Goal: Information Seeking & Learning: Learn about a topic

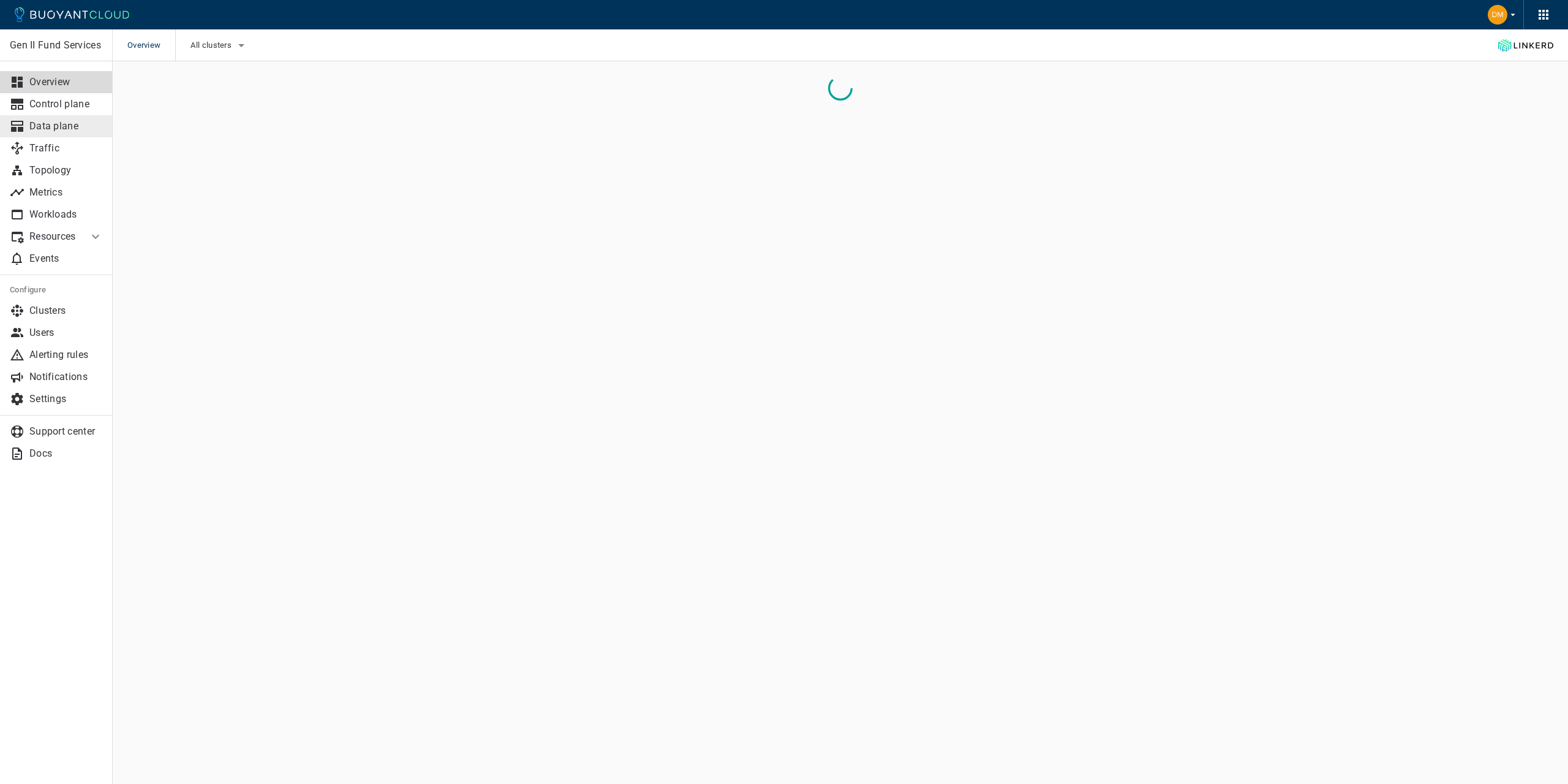
click at [47, 125] on p "Data plane" at bounding box center [66, 126] width 74 height 12
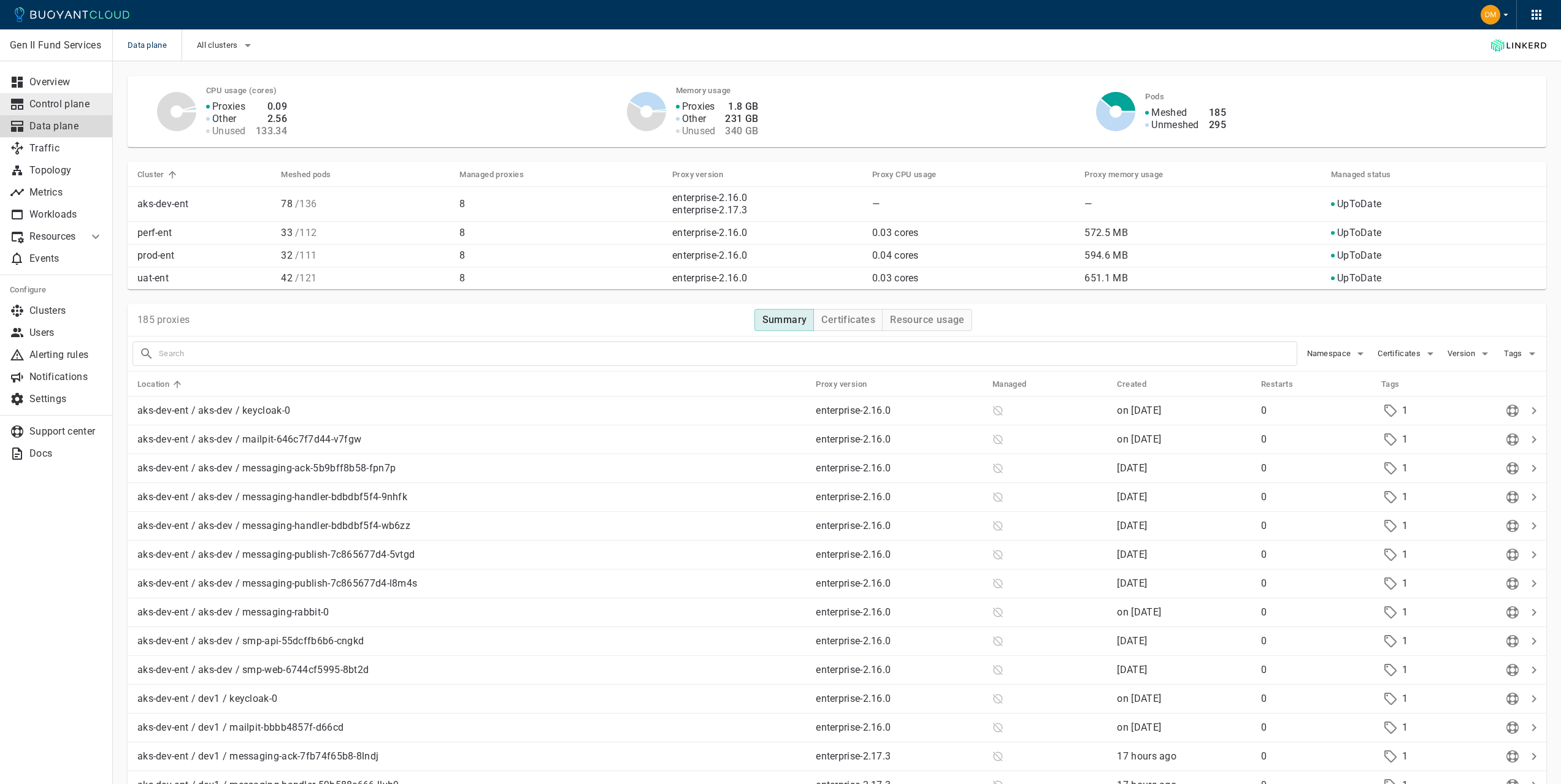
click at [52, 101] on p "Control plane" at bounding box center [66, 104] width 74 height 12
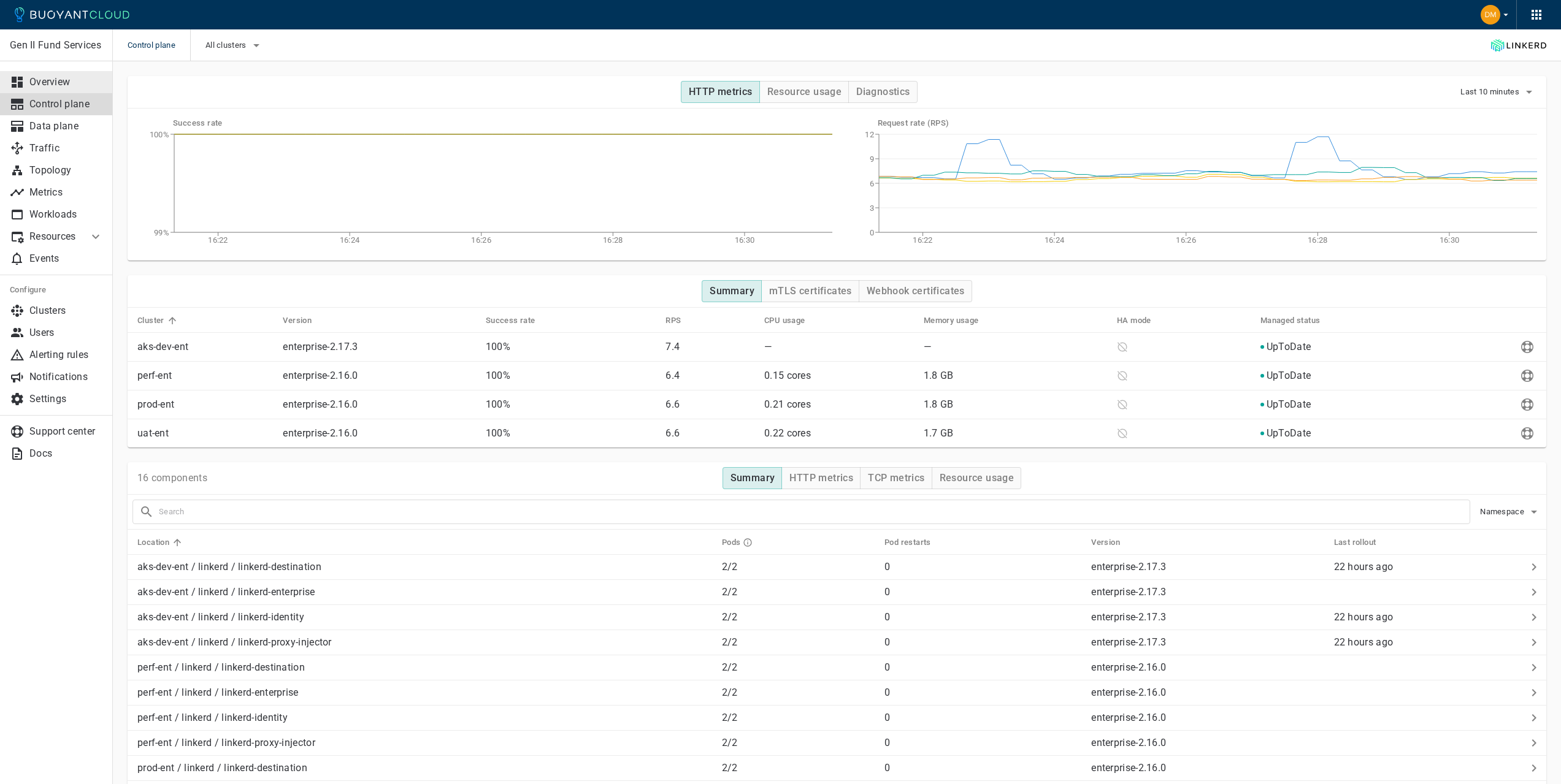
click at [49, 71] on link "Overview" at bounding box center [57, 82] width 113 height 22
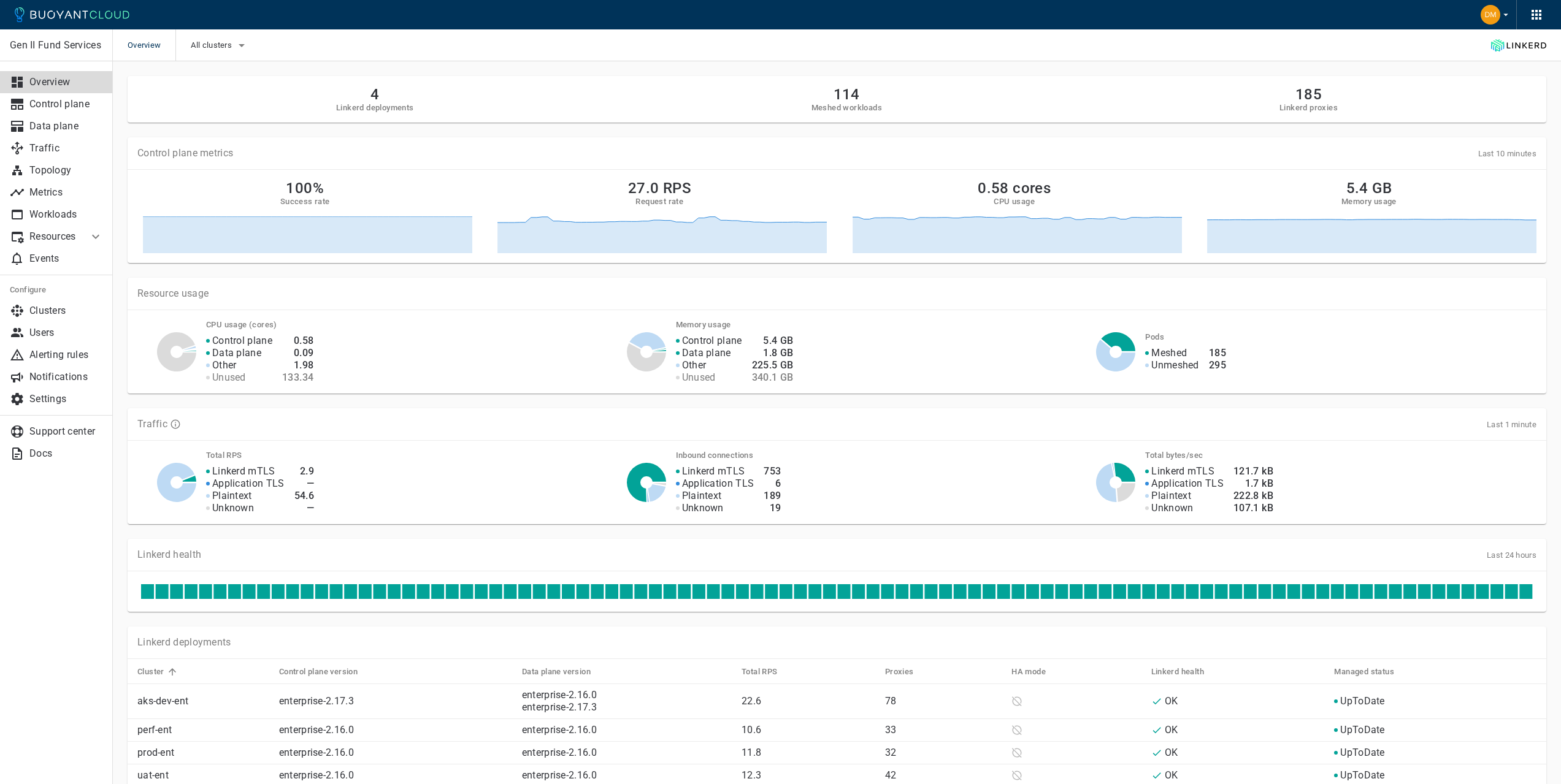
scroll to position [123, 0]
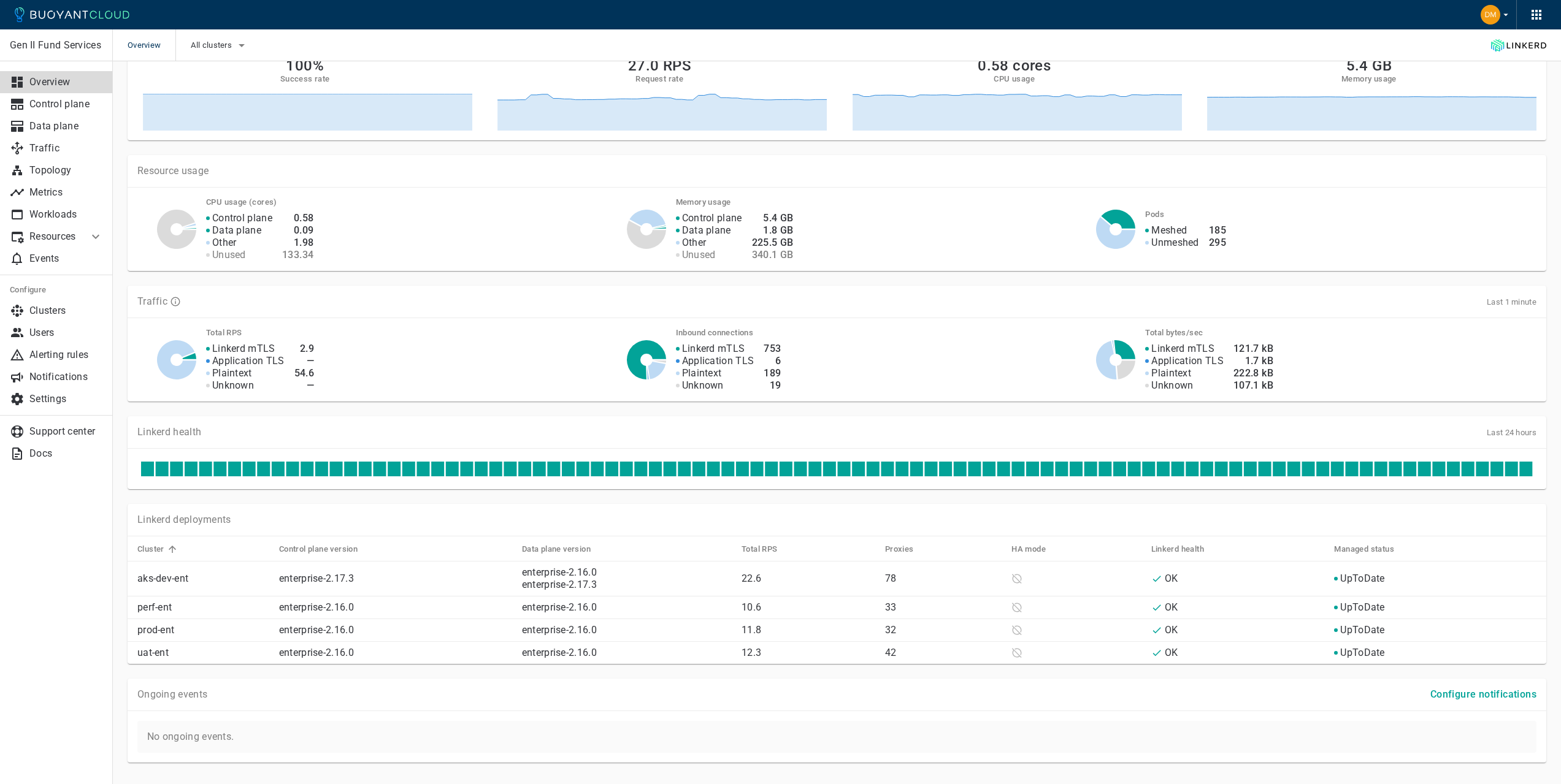
click at [554, 707] on div "Ongoing events Configure notifications" at bounding box center [837, 694] width 1418 height 32
click at [633, 727] on p "No ongoing events." at bounding box center [837, 736] width 1399 height 32
click at [569, 573] on link "enterprise-2.16.0" at bounding box center [559, 572] width 75 height 11
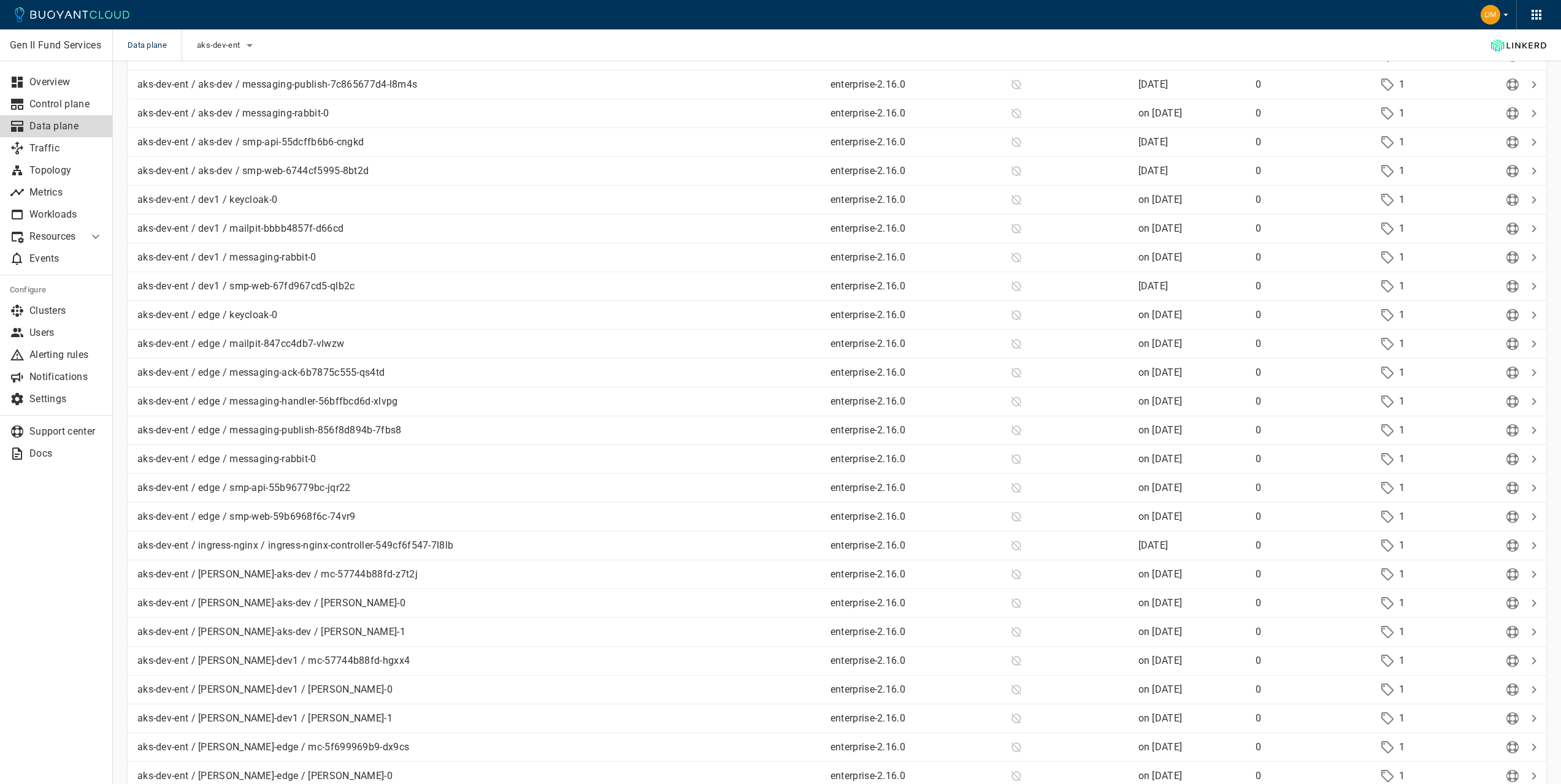
scroll to position [2, 0]
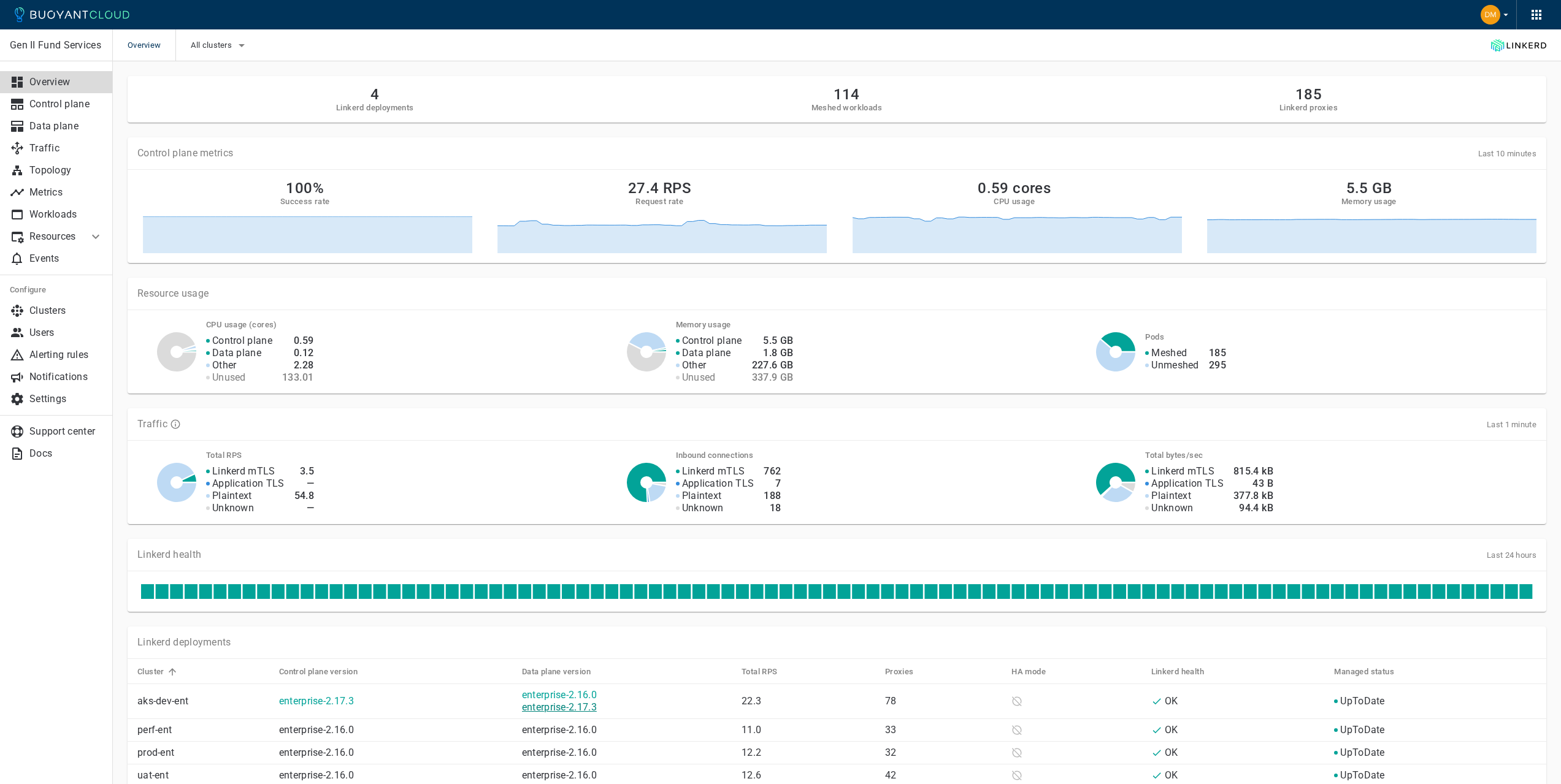
click at [582, 706] on link "enterprise-2.17.3" at bounding box center [559, 707] width 75 height 11
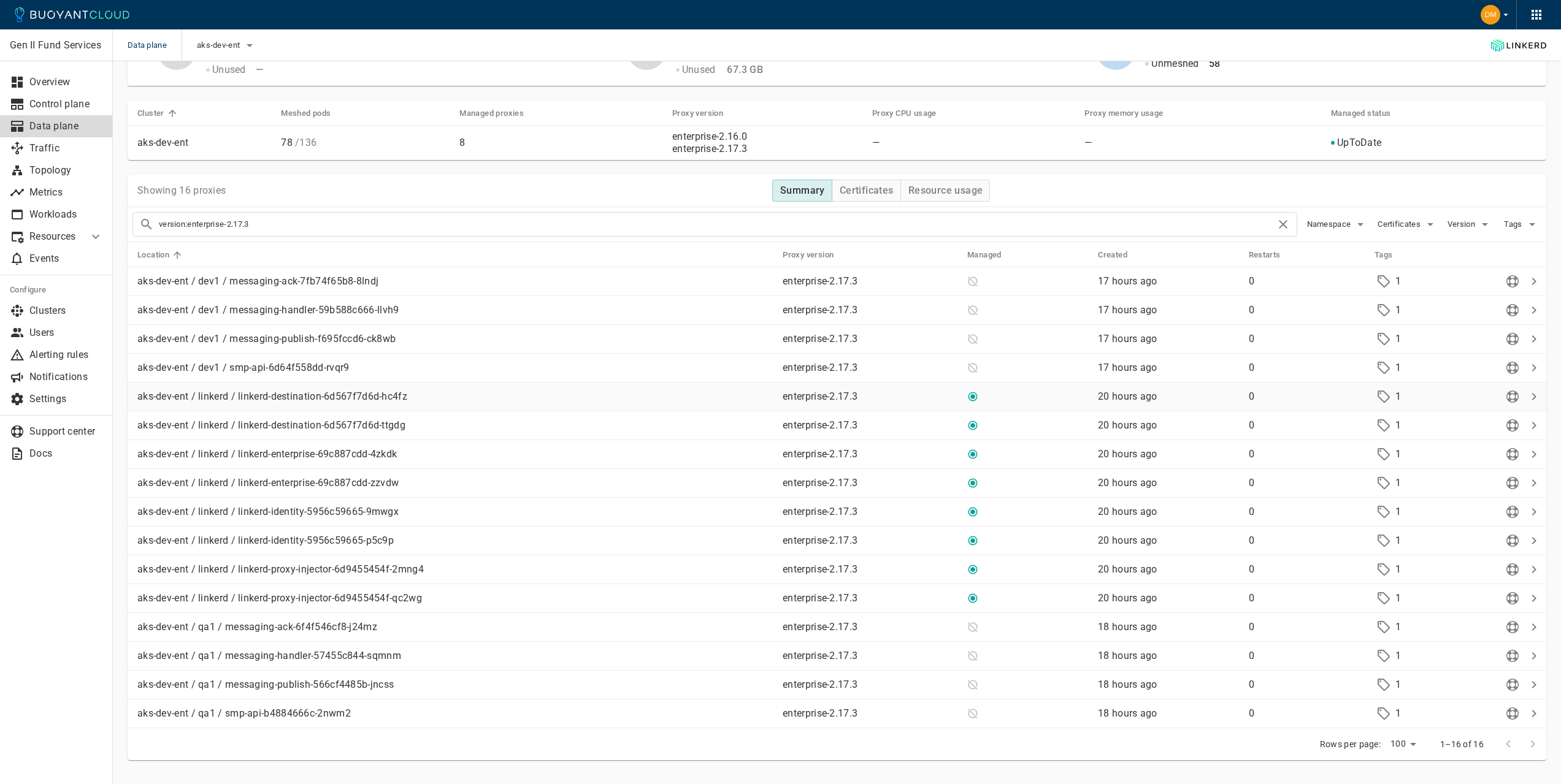
scroll to position [86, 0]
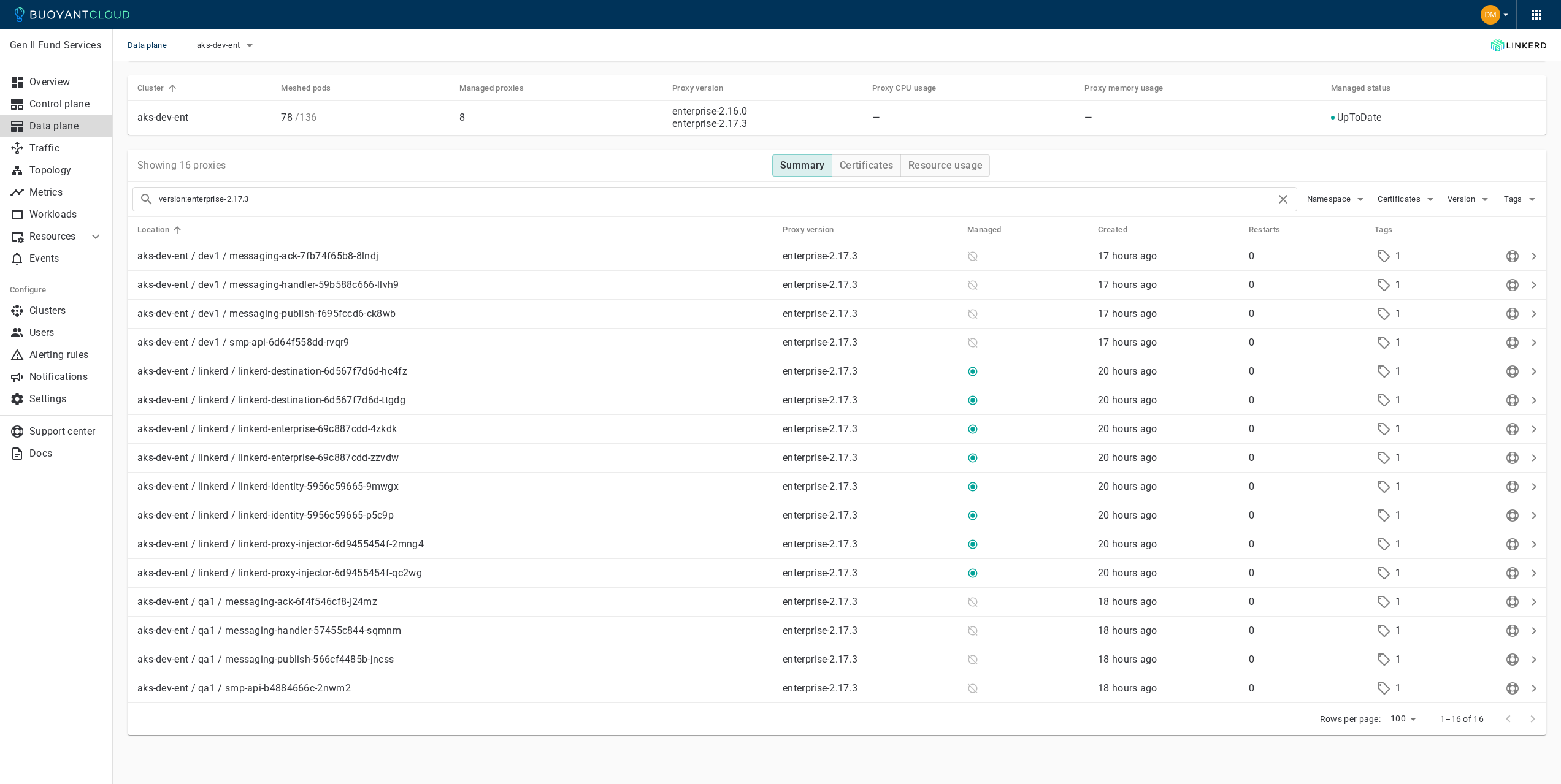
click at [61, 683] on div "Gen II Fund Services Overview Control plane Data plane Traffic Topology Metrics…" at bounding box center [56, 406] width 112 height 754
click at [1350, 198] on span "Namespace" at bounding box center [1330, 198] width 47 height 10
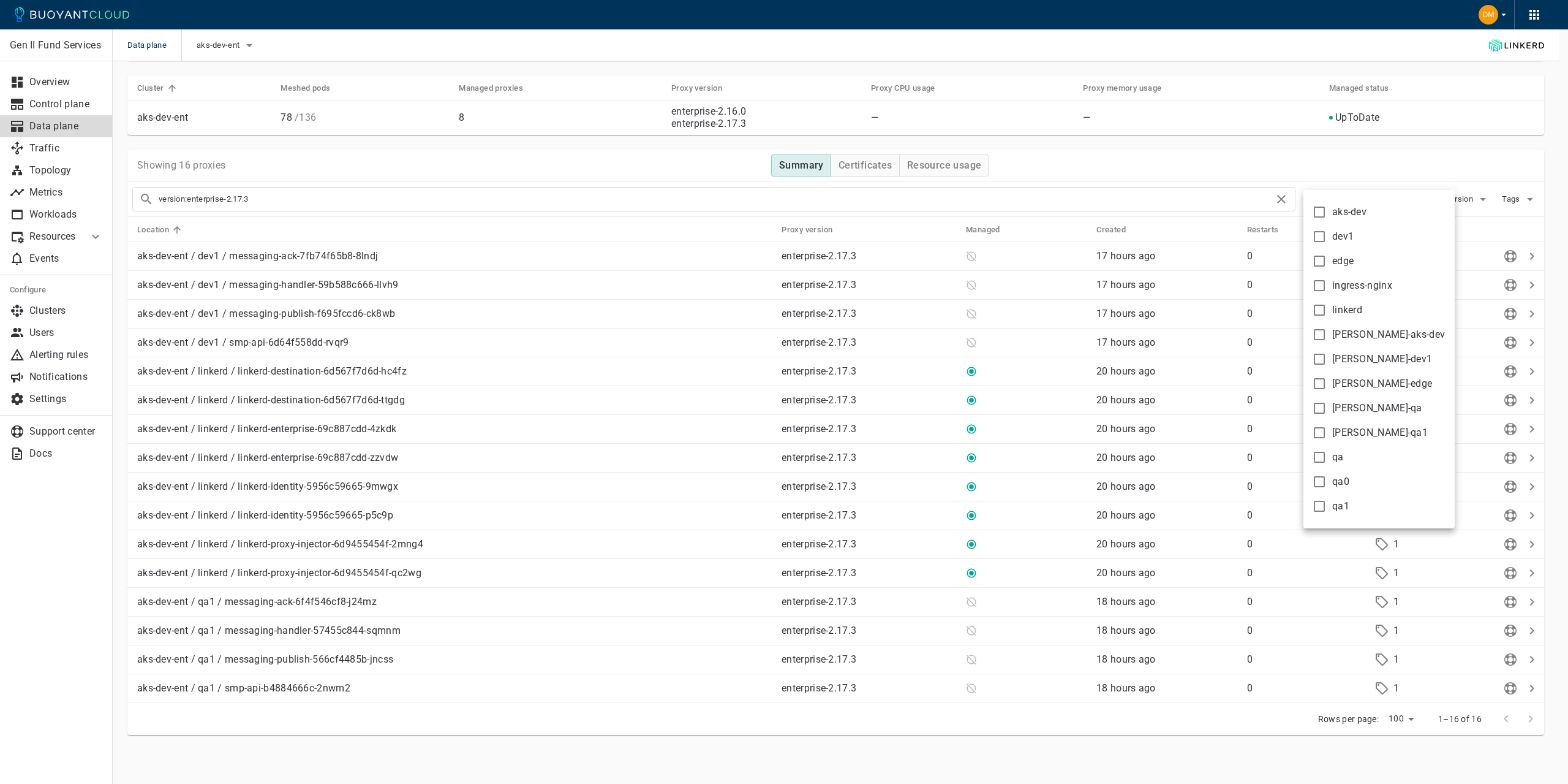
click at [1466, 171] on div at bounding box center [784, 392] width 1568 height 784
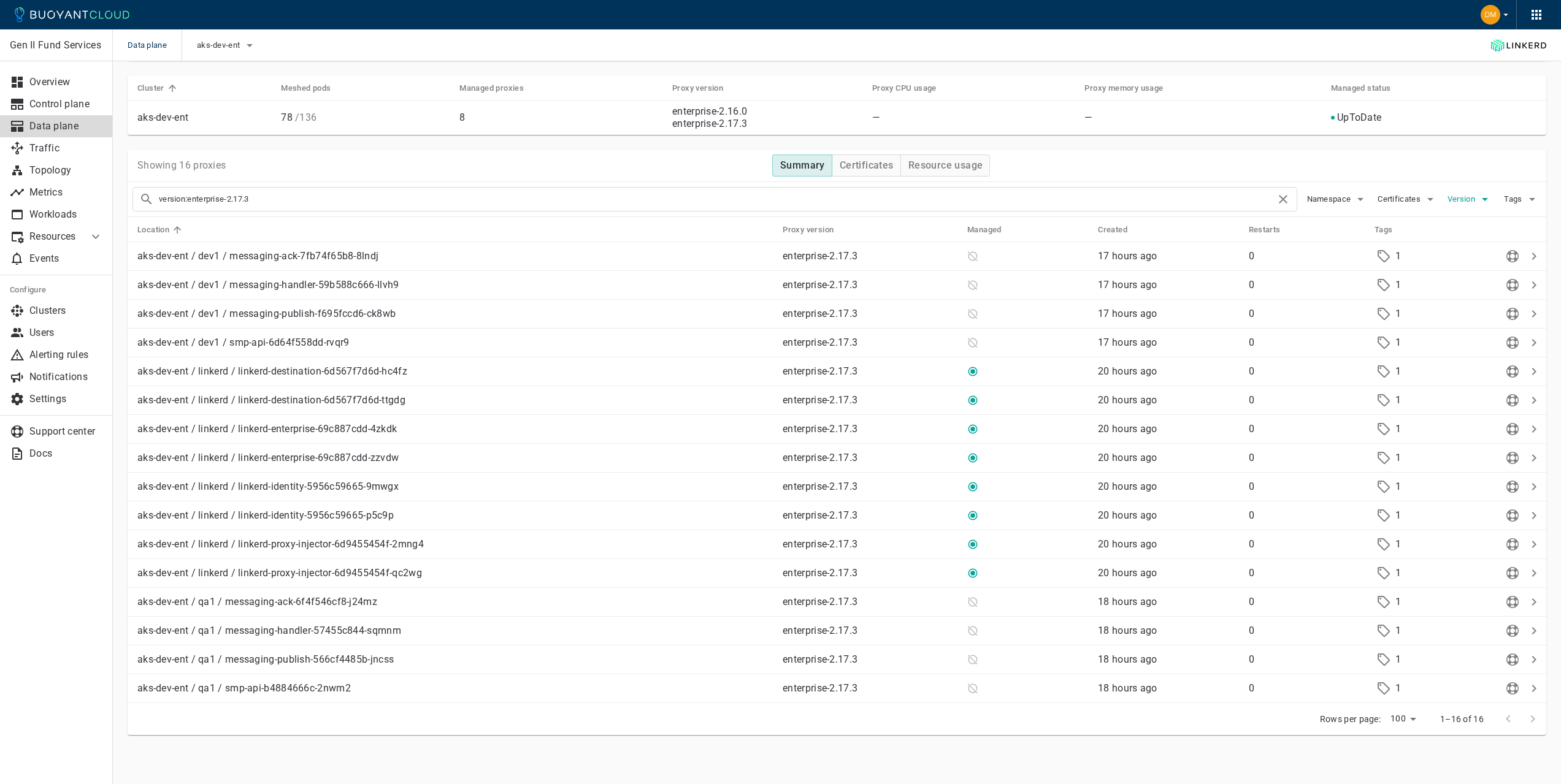
click at [1474, 198] on span "Version" at bounding box center [1462, 198] width 30 height 10
click at [1528, 171] on div at bounding box center [784, 392] width 1570 height 784
click at [1529, 198] on icon "button" at bounding box center [1531, 198] width 15 height 15
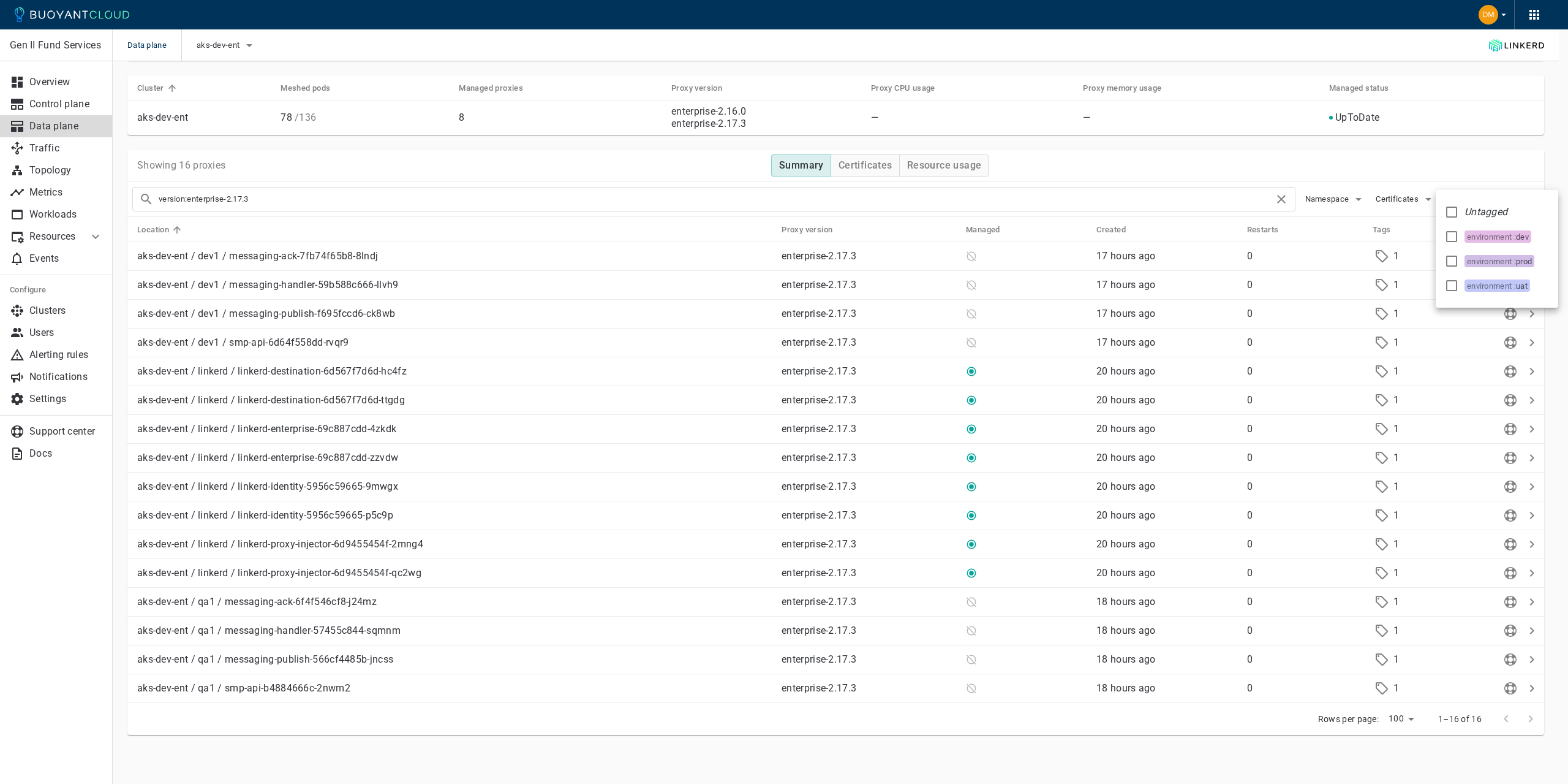
click at [1425, 163] on div at bounding box center [784, 392] width 1568 height 784
click at [1418, 206] on button "Certificates" at bounding box center [1405, 198] width 60 height 18
drag, startPoint x: 1455, startPoint y: 167, endPoint x: 1329, endPoint y: 171, distance: 126.1
click at [1451, 168] on div at bounding box center [784, 392] width 1568 height 784
click at [977, 227] on h5 "Managed" at bounding box center [983, 230] width 34 height 10
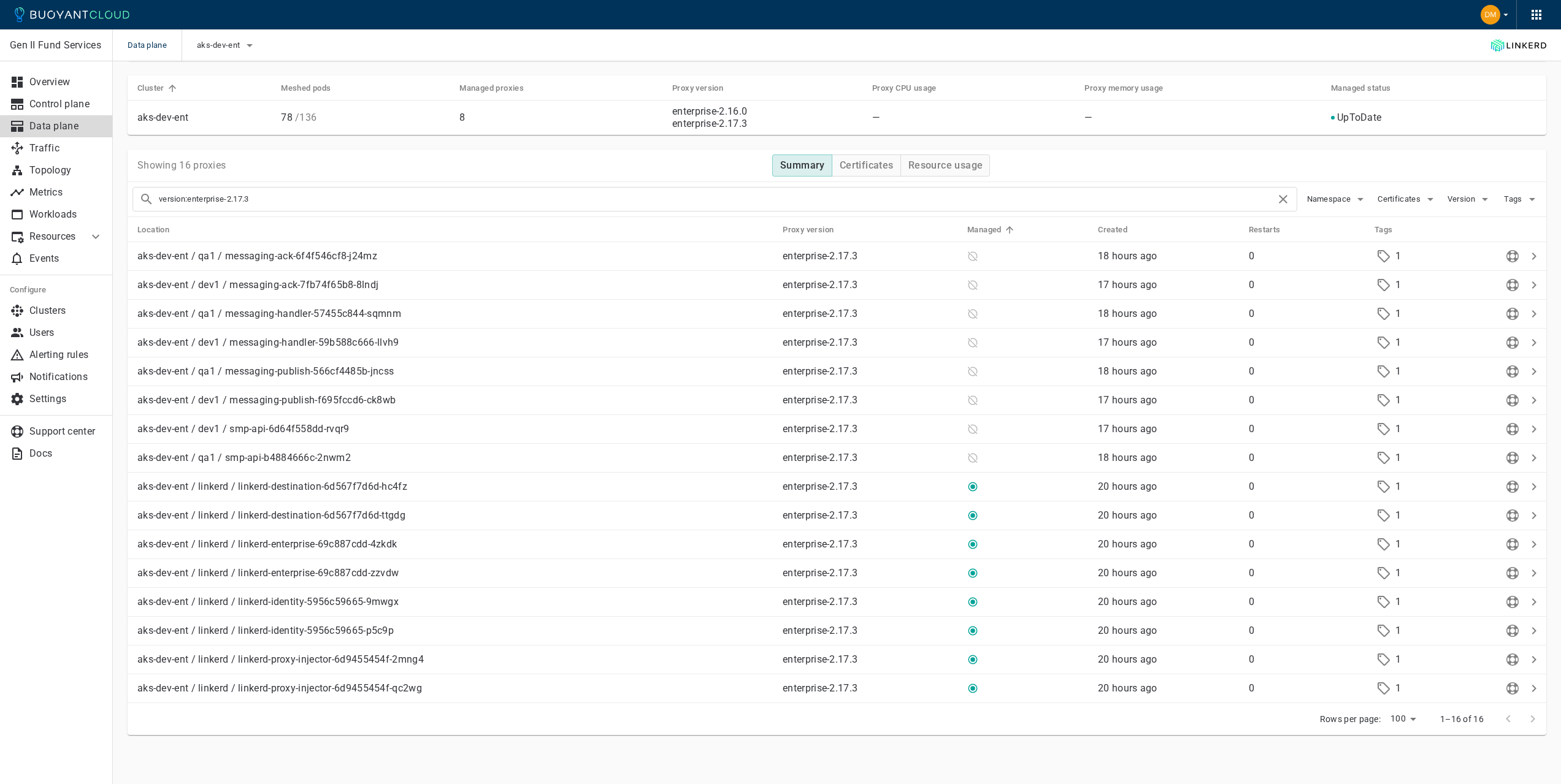
click at [252, 223] on th "Location" at bounding box center [450, 229] width 645 height 25
click at [157, 222] on th "Location" at bounding box center [450, 229] width 645 height 25
click at [150, 231] on h5 "Location" at bounding box center [153, 230] width 32 height 10
click at [986, 227] on h5 "Managed" at bounding box center [984, 230] width 34 height 10
click at [975, 257] on icon at bounding box center [972, 256] width 10 height 10
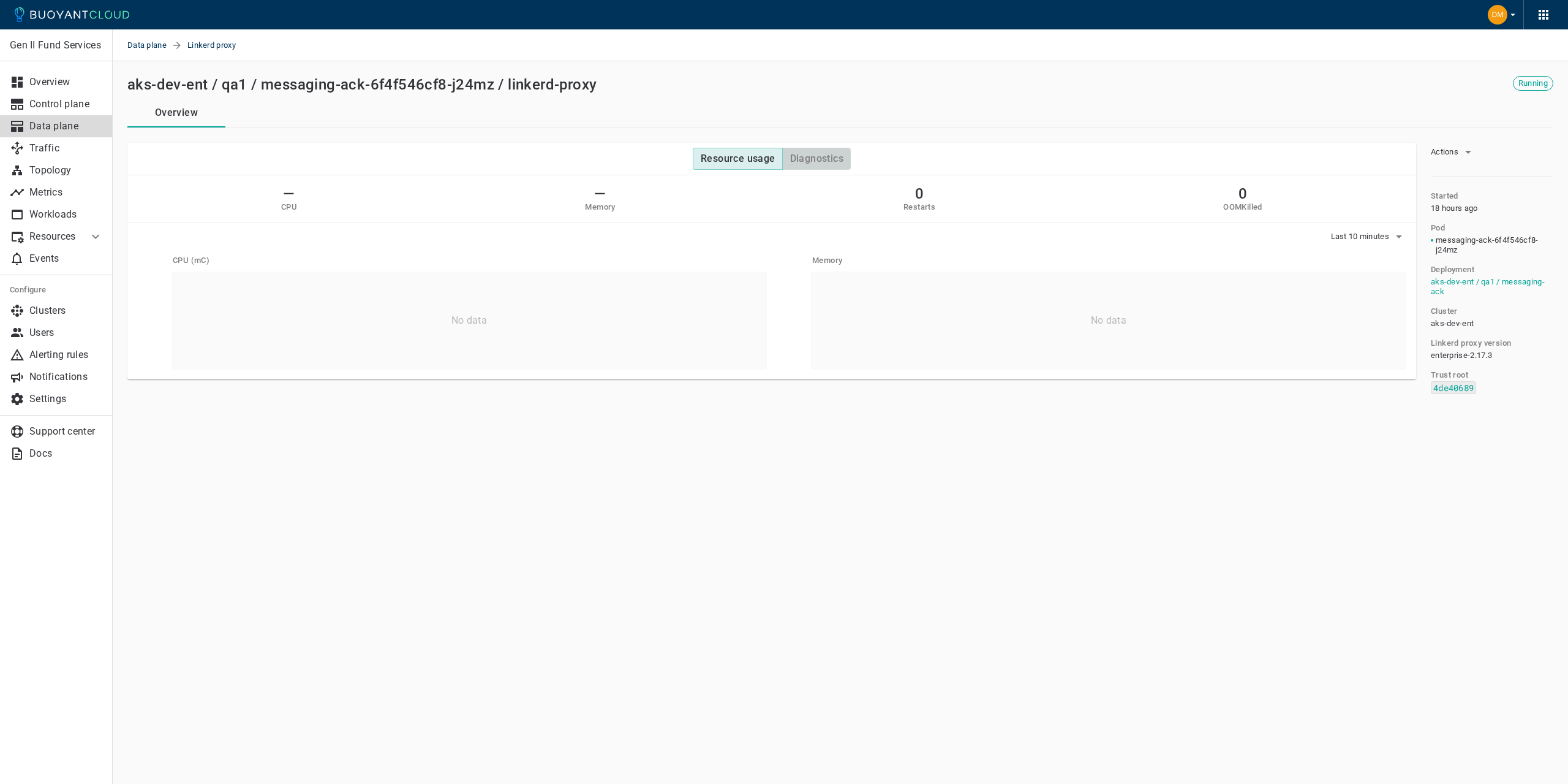
click at [840, 158] on h4 "Diagnostics" at bounding box center [817, 158] width 53 height 12
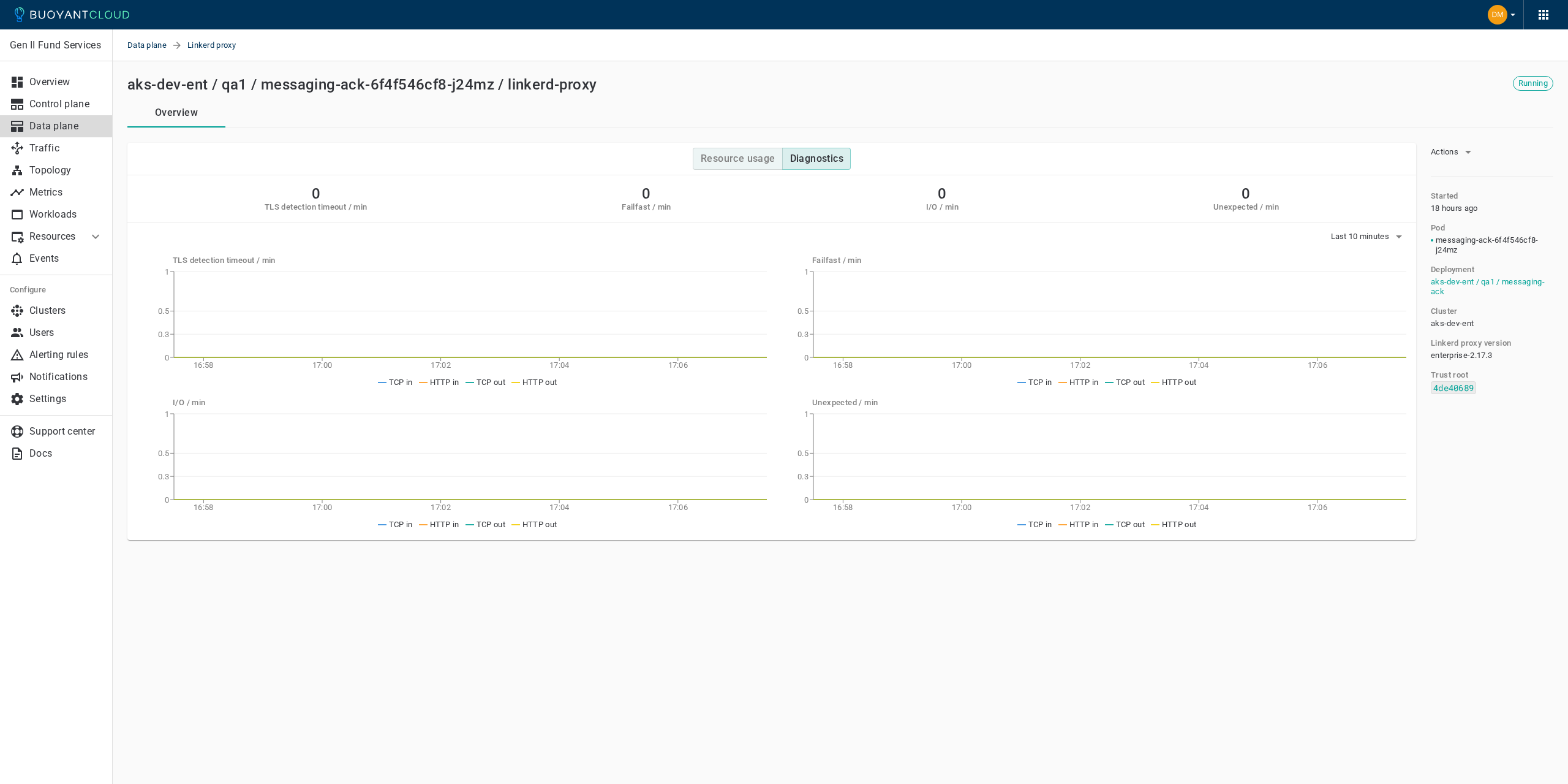
click at [755, 157] on h4 "Resource usage" at bounding box center [738, 158] width 75 height 12
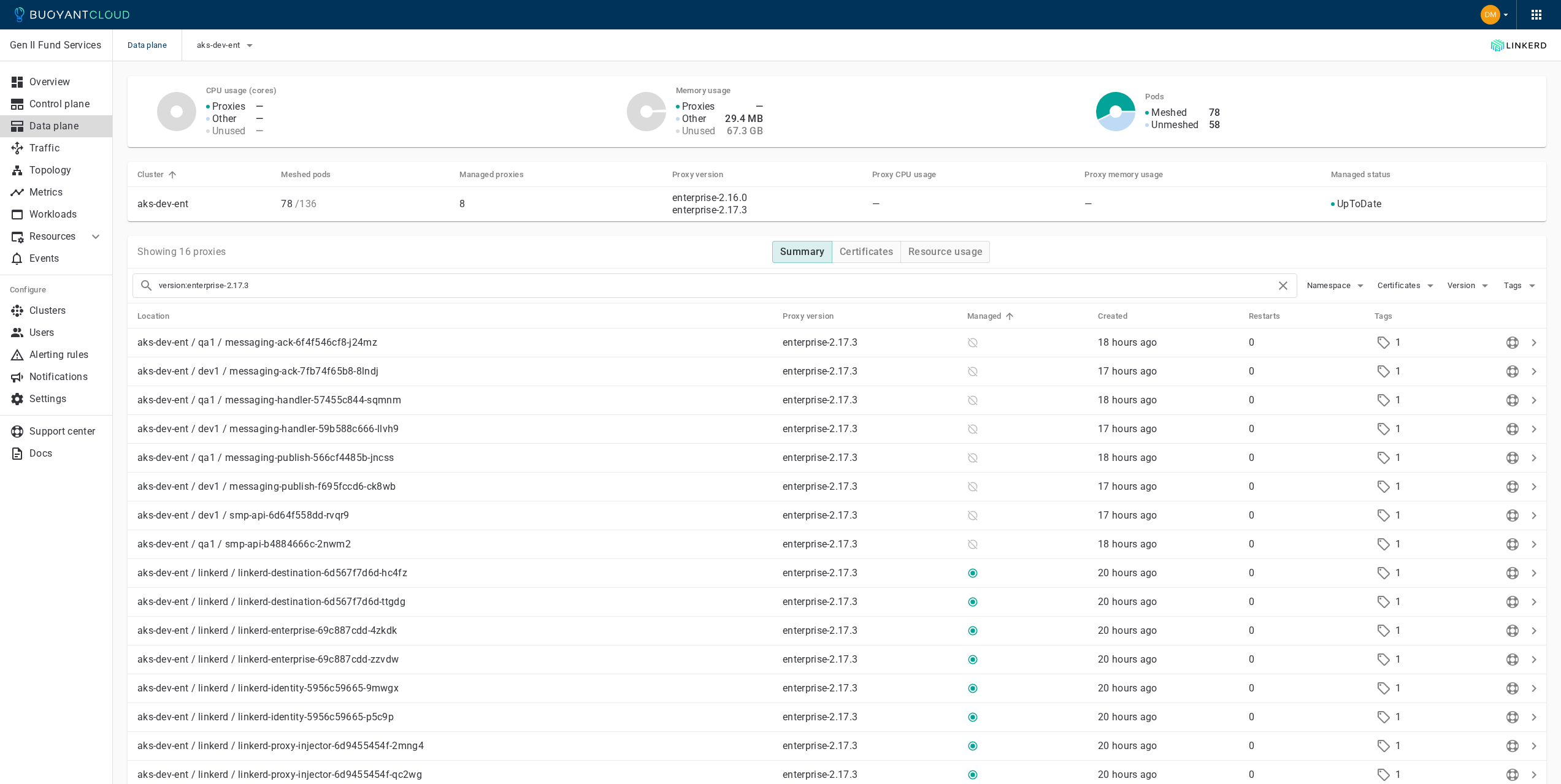
drag, startPoint x: 266, startPoint y: 279, endPoint x: 107, endPoint y: 271, distance: 159.2
click at [113, 271] on div "Gen II Fund Services Overview Control plane Data plane Traffic Topology Metrics…" at bounding box center [837, 466] width 1448 height 809
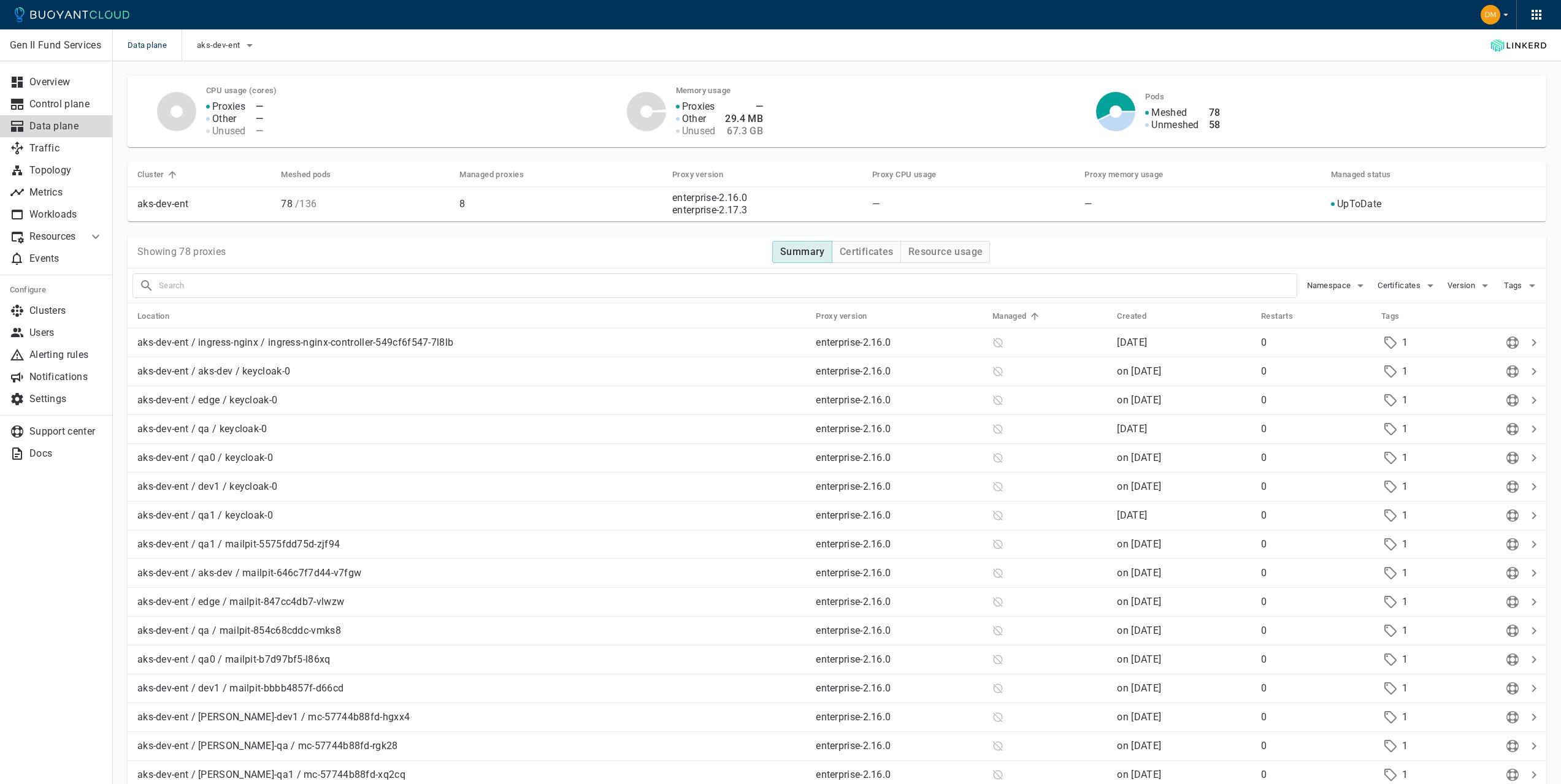
checkbox input "false"
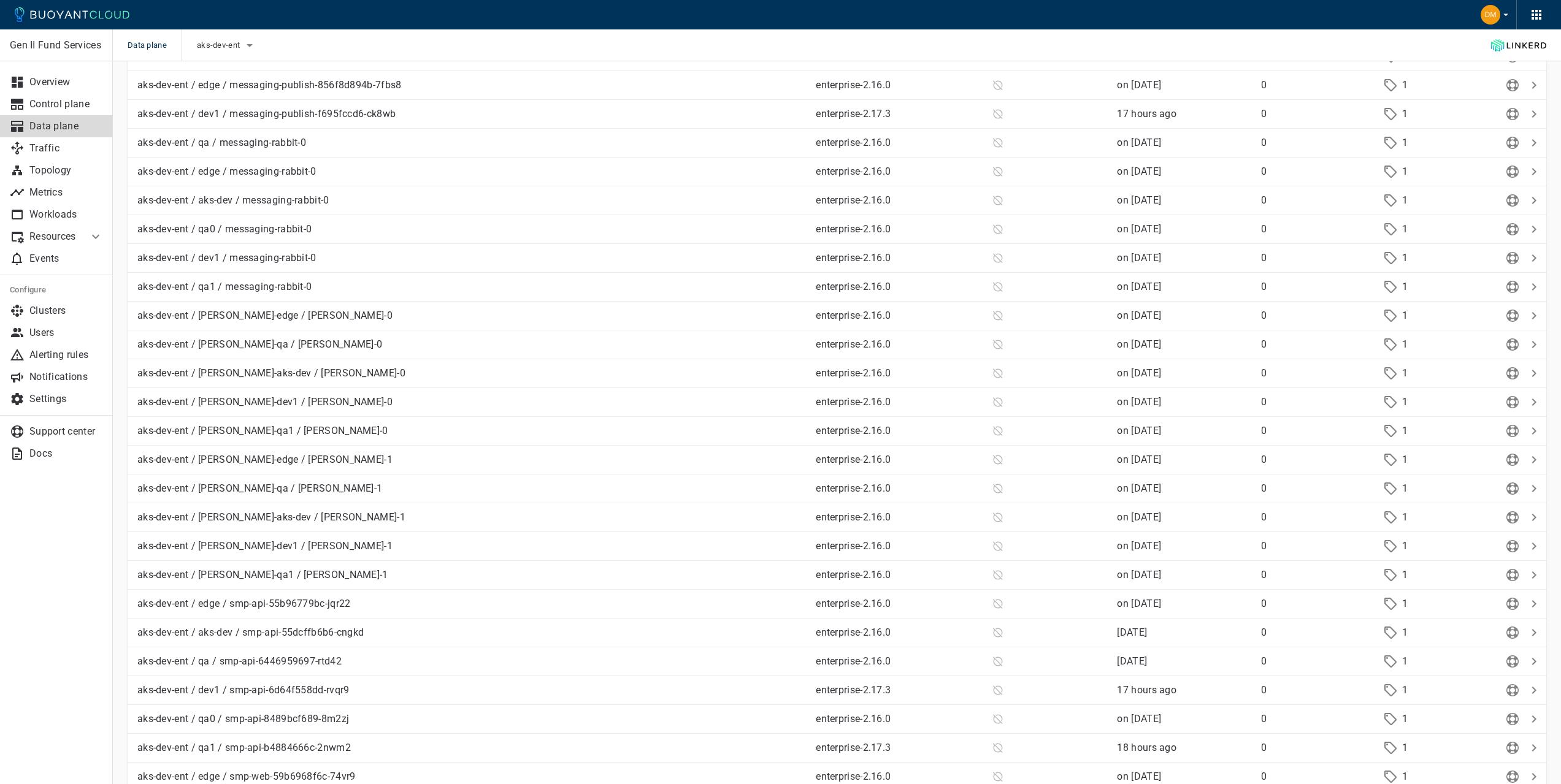
scroll to position [1873, 0]
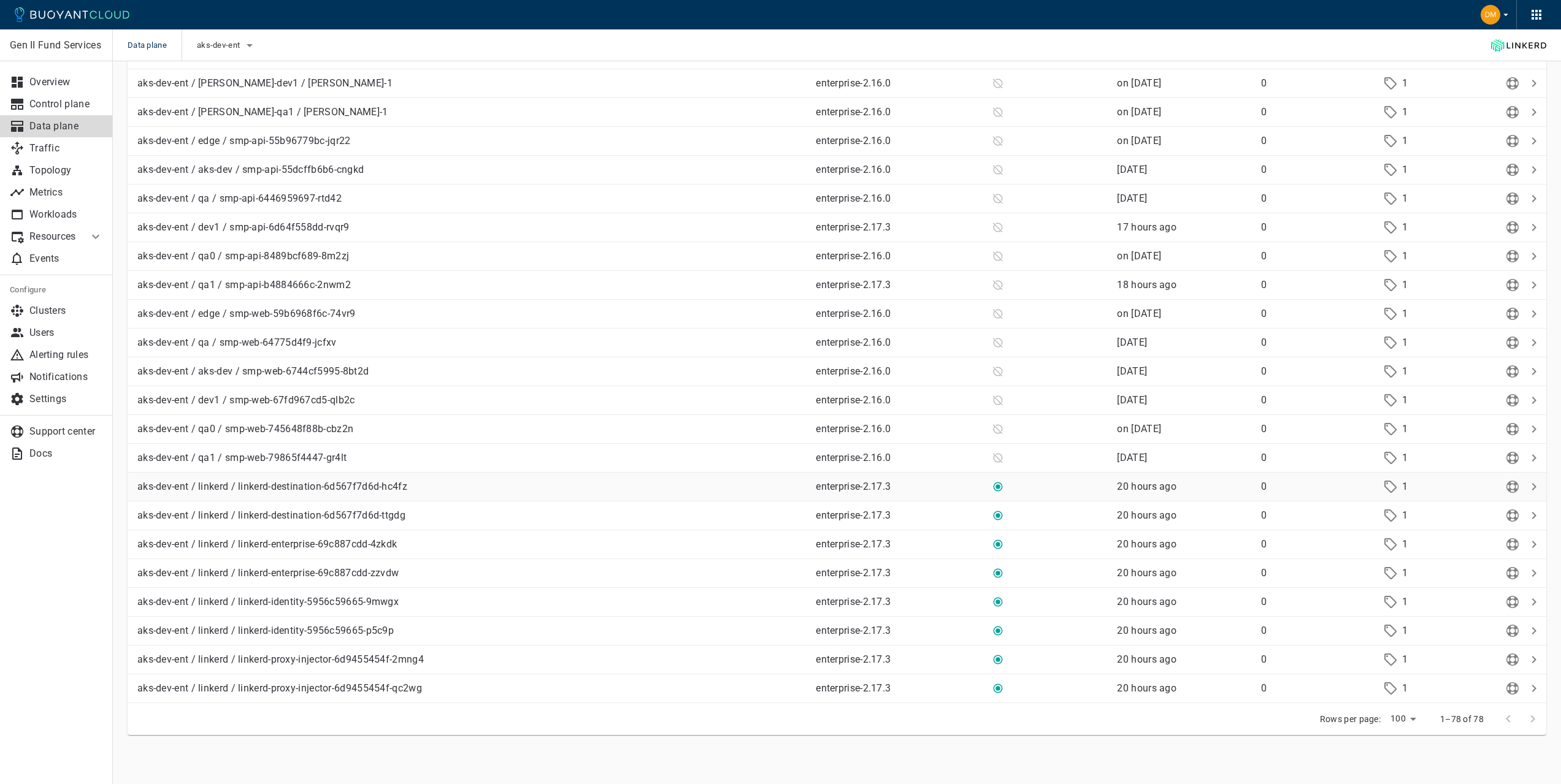
click at [1000, 488] on icon at bounding box center [997, 486] width 10 height 10
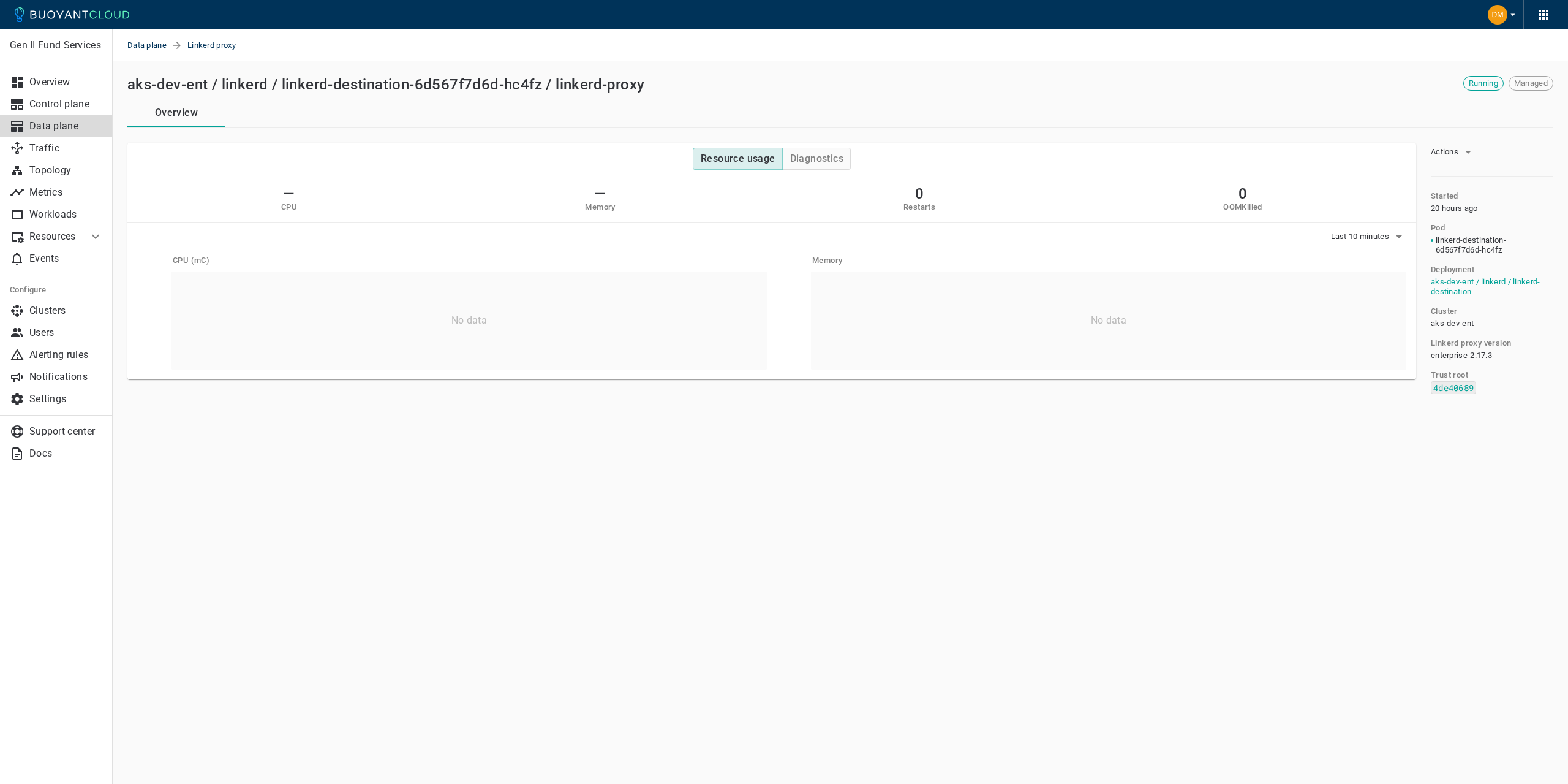
drag, startPoint x: 1471, startPoint y: 246, endPoint x: 1461, endPoint y: 245, distance: 10.0
click at [1471, 246] on span "linkerd-destination-6d567f7d6d-hc4fz" at bounding box center [1493, 245] width 115 height 20
click at [1429, 243] on div "Pod linkerd-destination-6d567f7d6d-hc4fz" at bounding box center [1487, 234] width 132 height 42
click at [1463, 150] on icon "button" at bounding box center [1468, 151] width 15 height 15
click at [1485, 118] on div at bounding box center [784, 392] width 1568 height 784
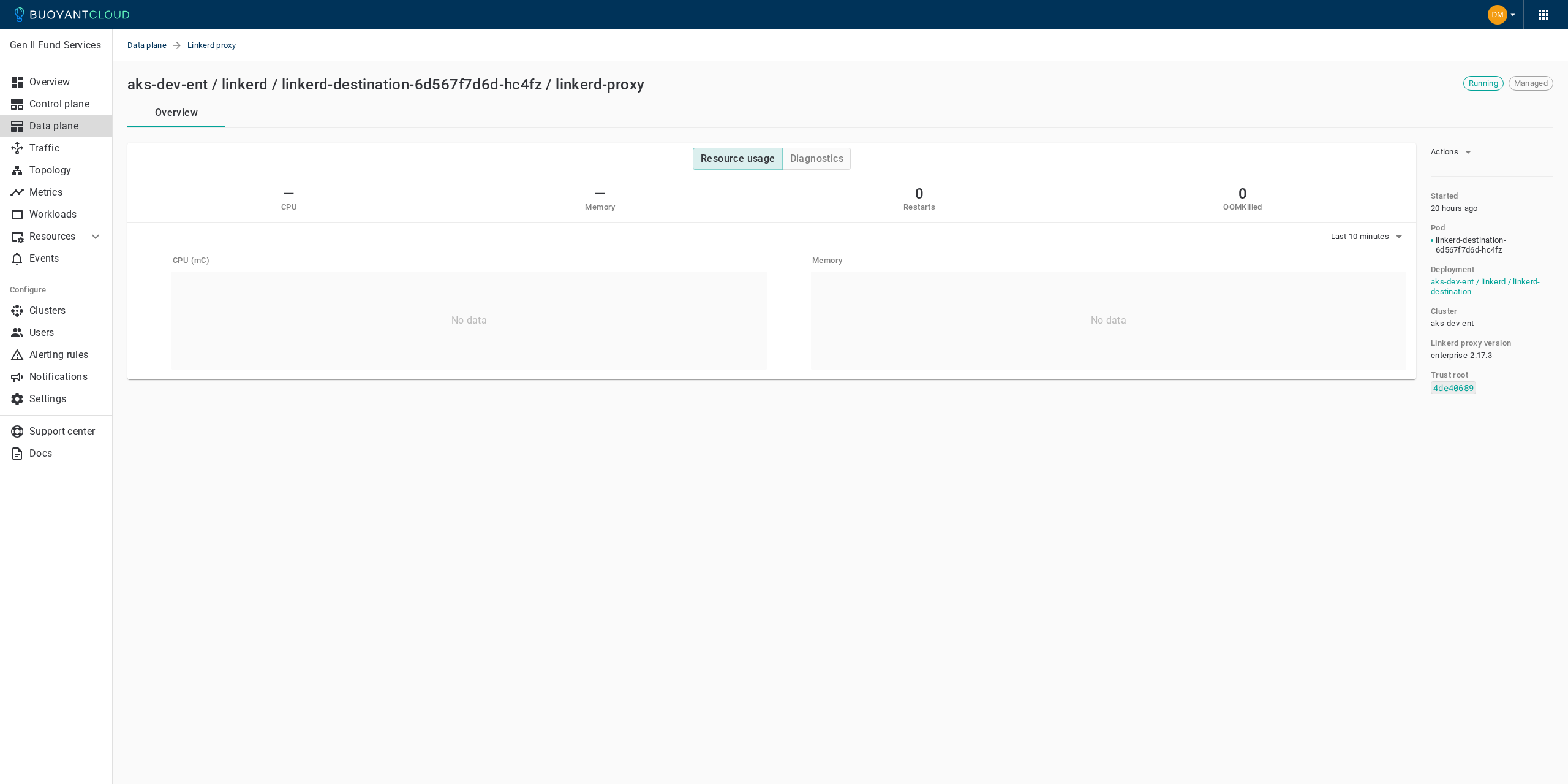
click at [1524, 82] on span "Managed" at bounding box center [1531, 83] width 43 height 10
click at [152, 41] on span "Data plane" at bounding box center [150, 45] width 44 height 32
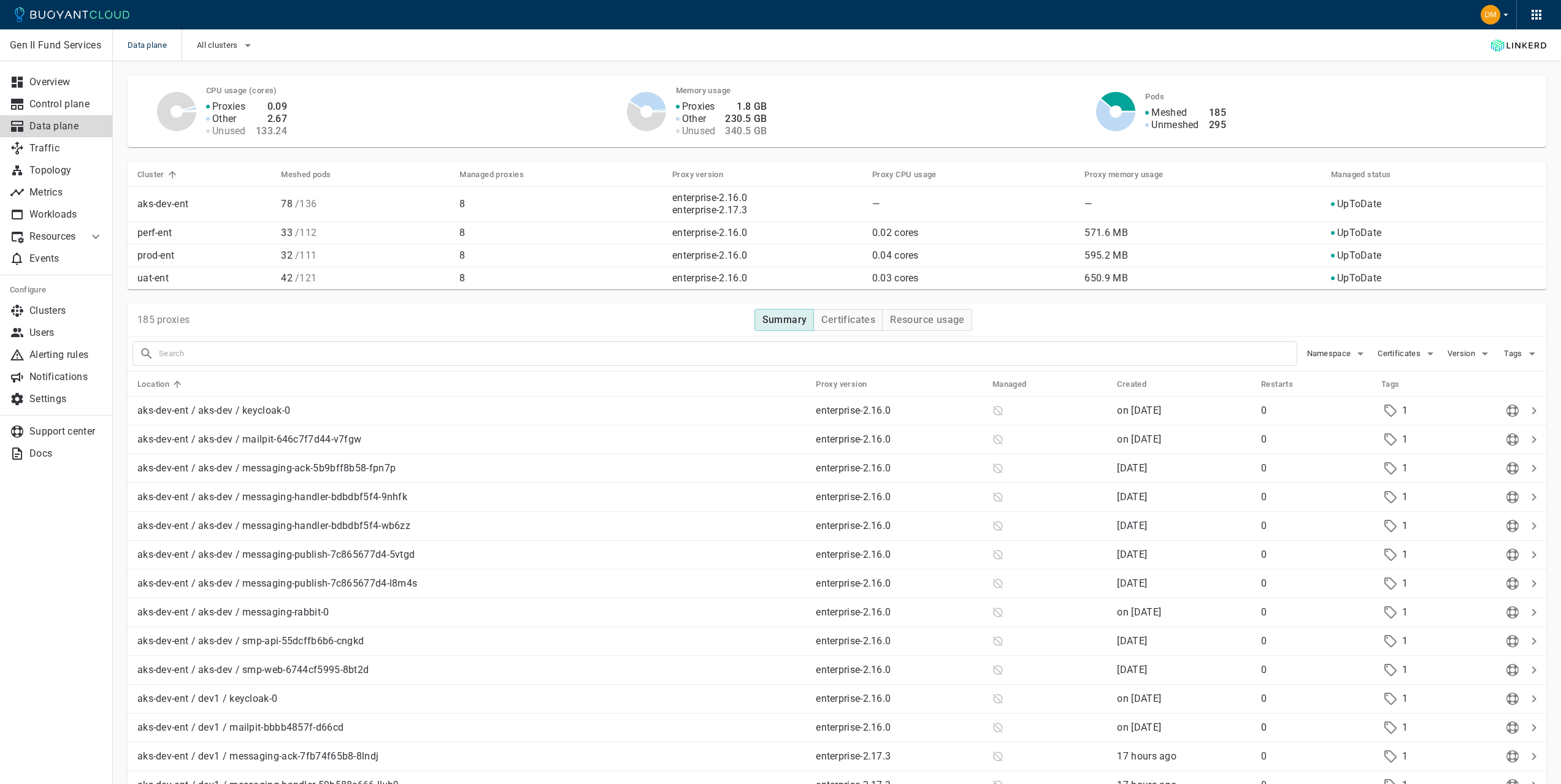
click at [149, 258] on p "prod-ent" at bounding box center [205, 256] width 134 height 12
click at [248, 275] on p "uat-ent" at bounding box center [205, 278] width 134 height 12
click at [223, 31] on div "All clusters" at bounding box center [218, 45] width 74 height 32
click at [218, 43] on span "All clusters" at bounding box center [219, 44] width 44 height 10
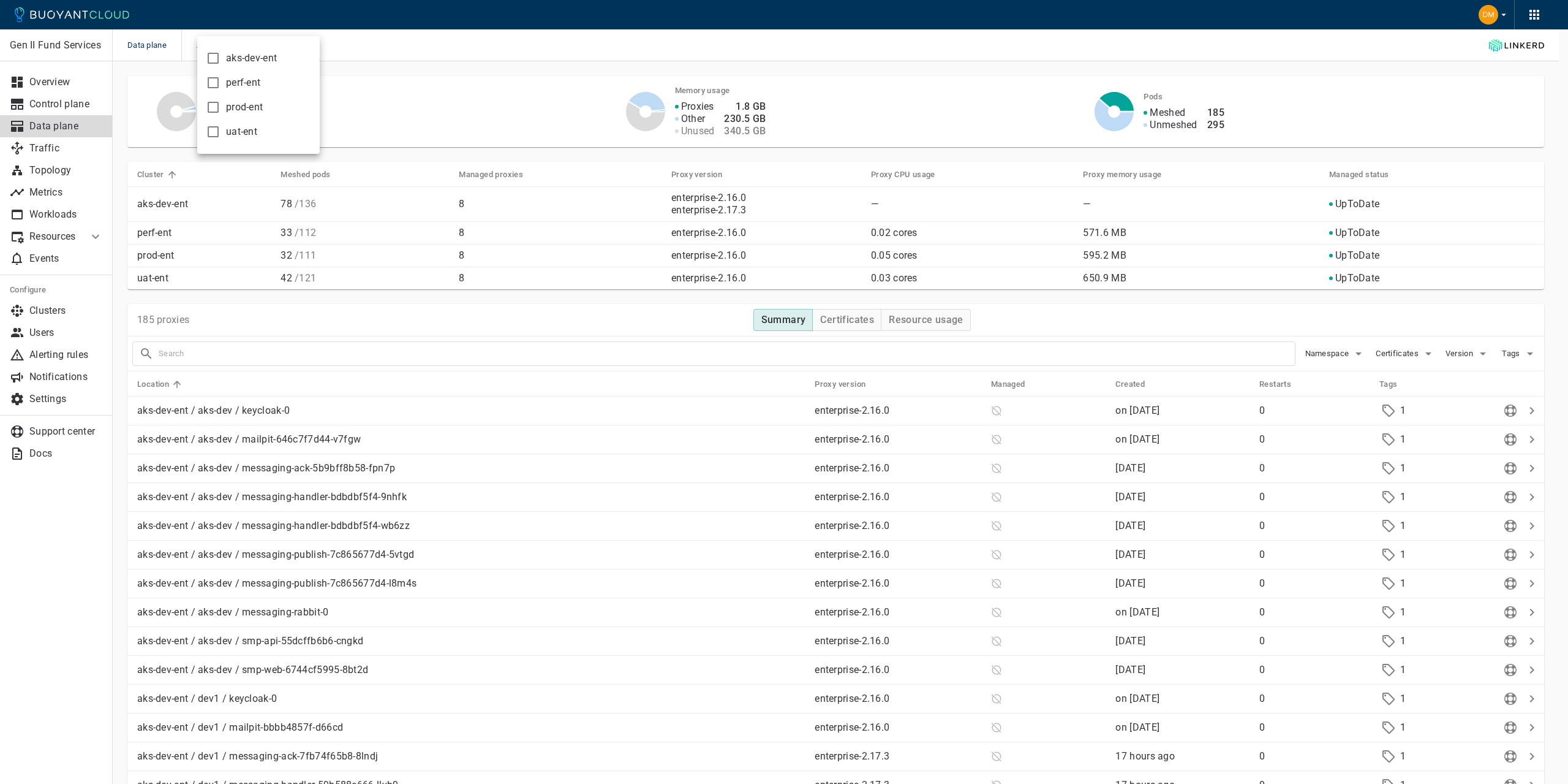
click at [251, 105] on span "prod-ent" at bounding box center [244, 107] width 37 height 12
click at [221, 105] on input "prod-ent" at bounding box center [213, 107] width 15 height 15
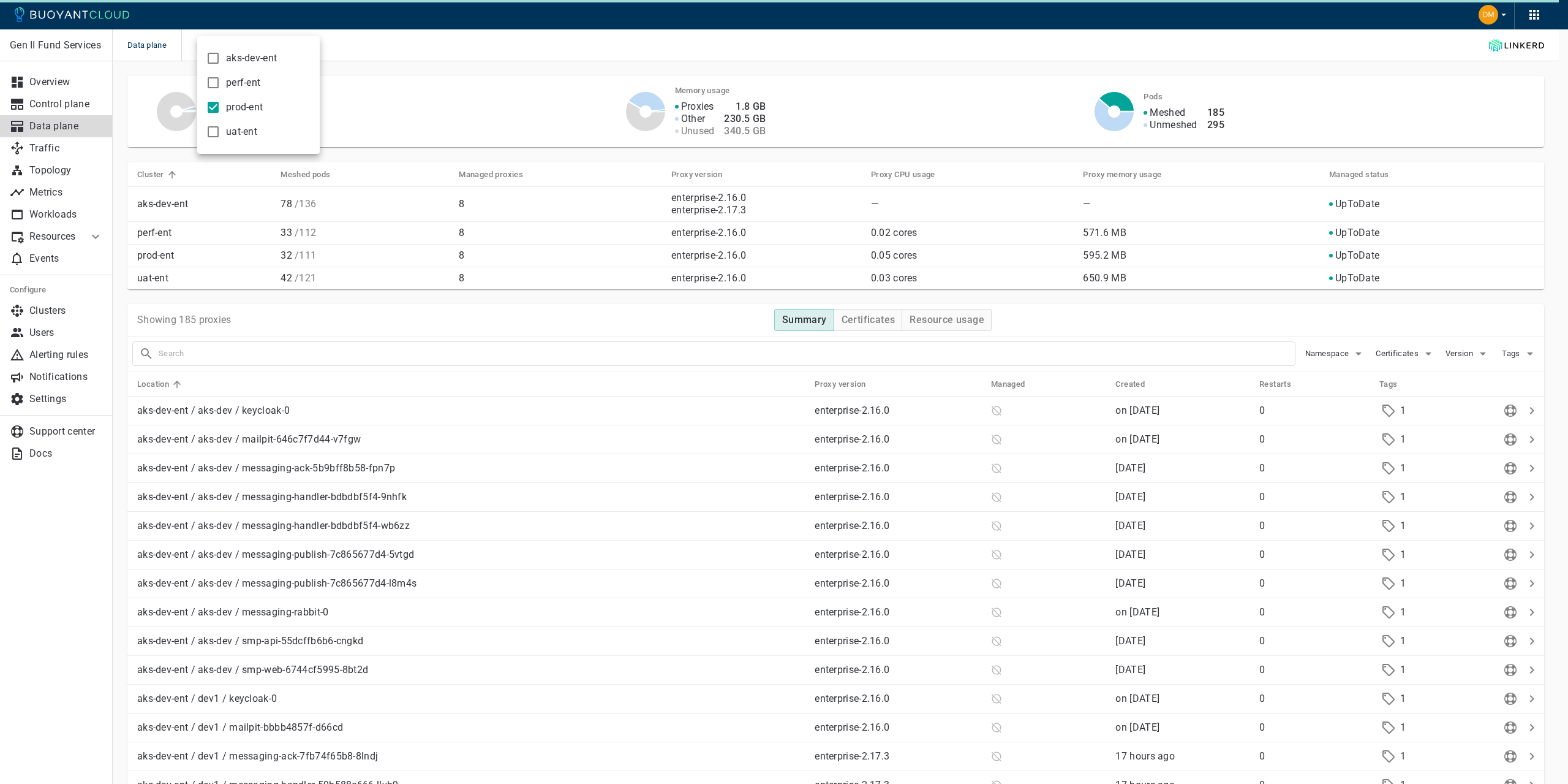
click at [499, 53] on div at bounding box center [784, 392] width 1568 height 784
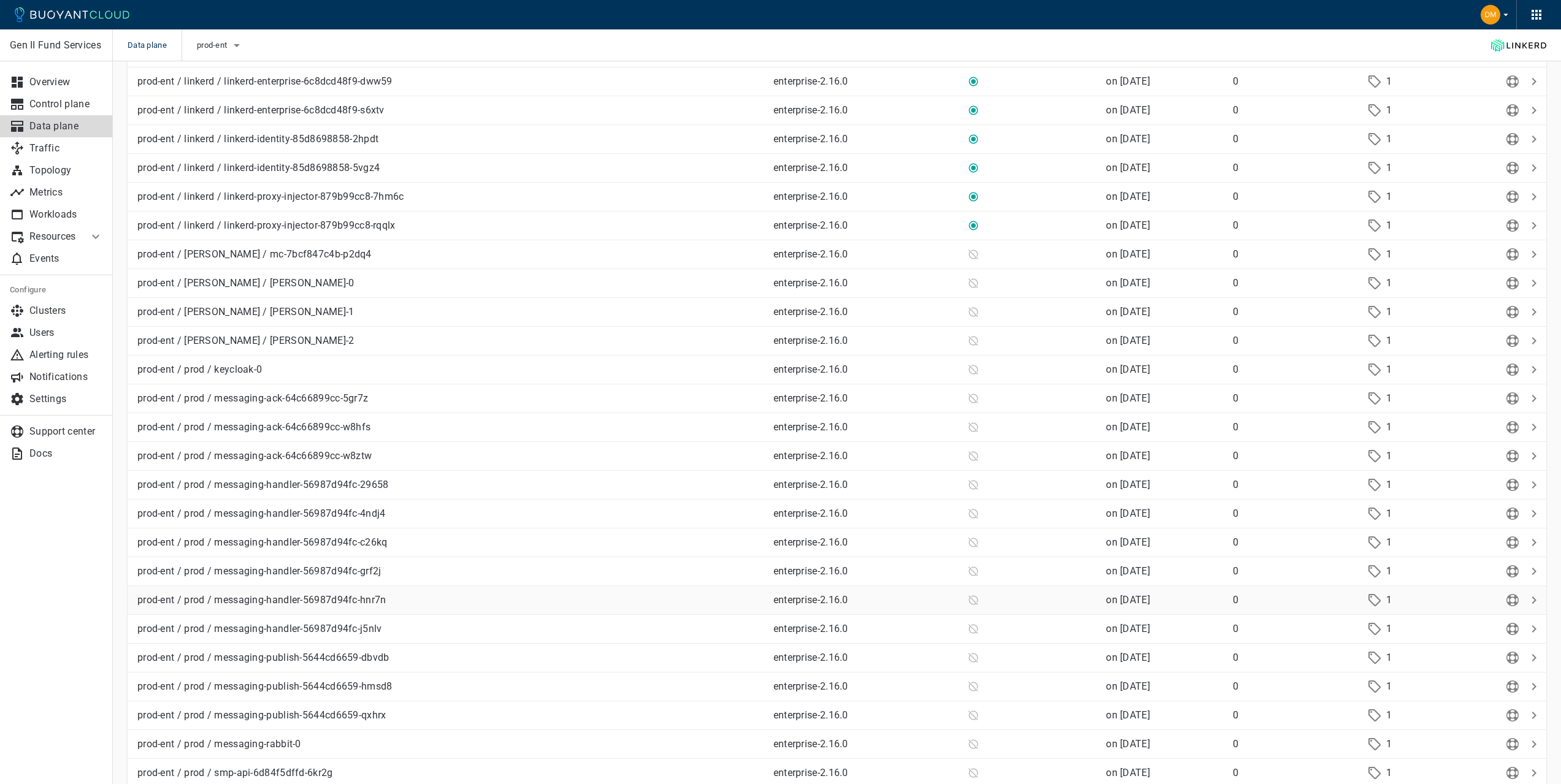
scroll to position [535, 0]
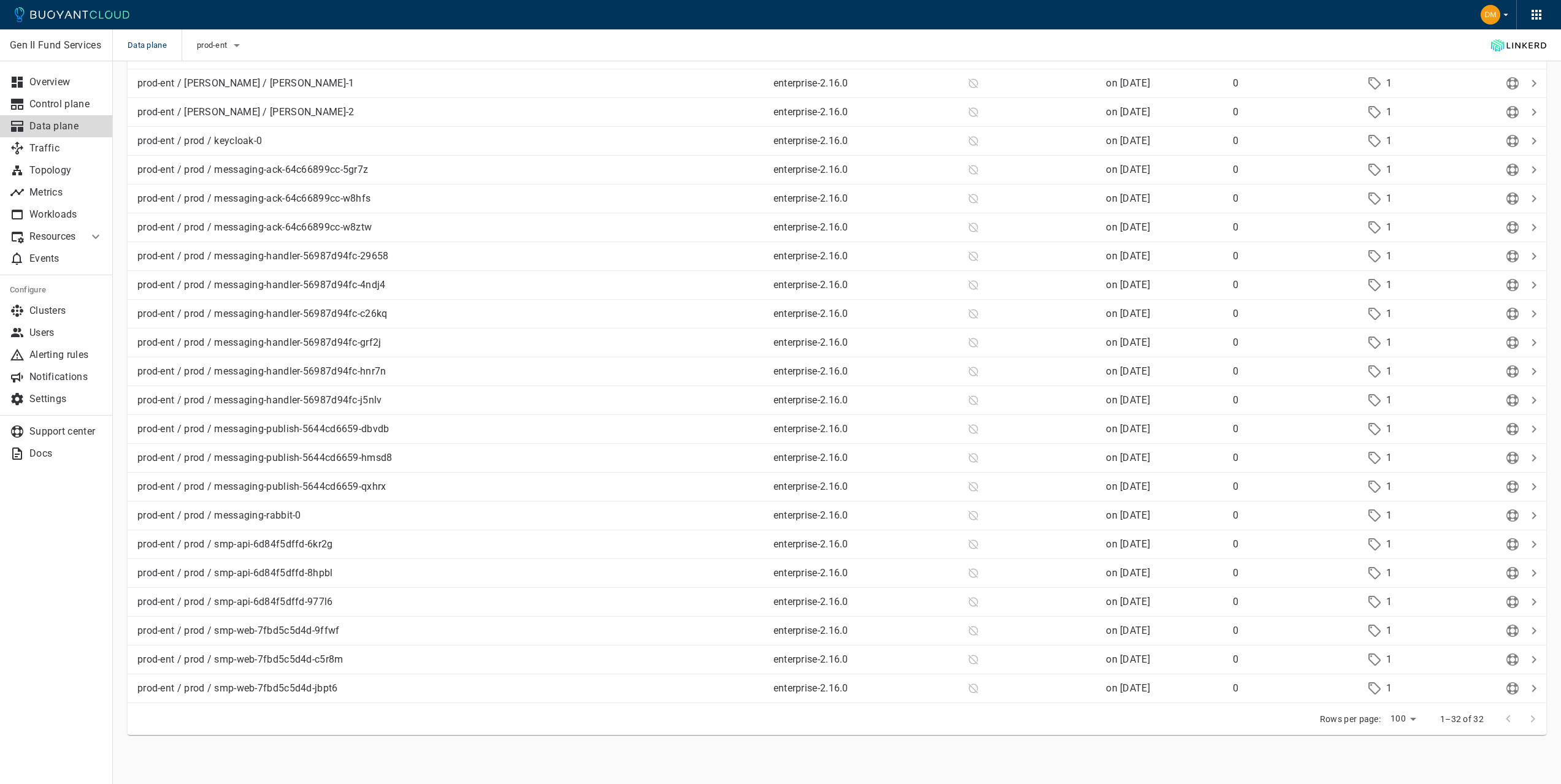
click at [1532, 717] on div at bounding box center [1520, 719] width 49 height 24
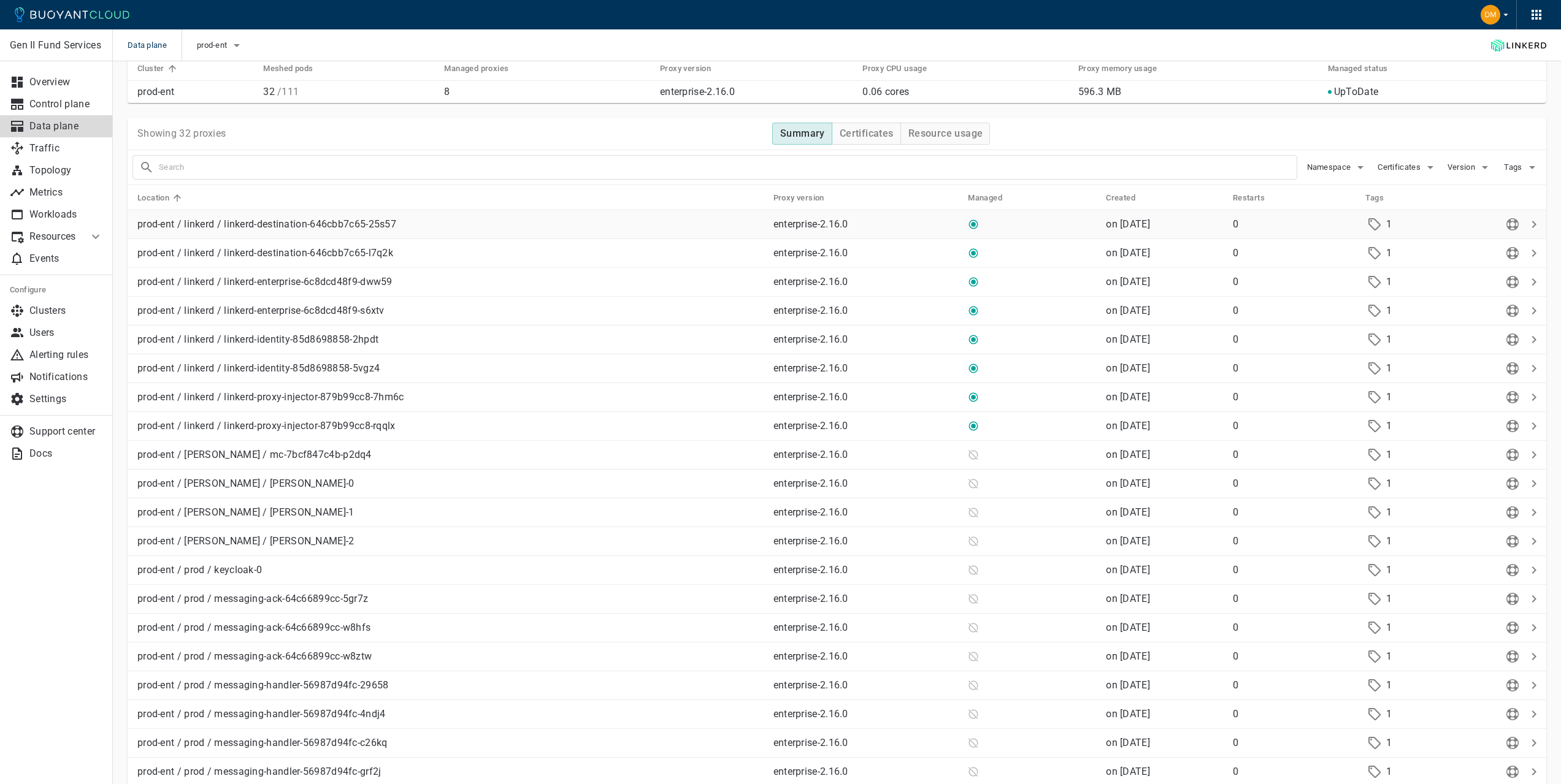
click at [1531, 221] on icon at bounding box center [1533, 224] width 15 height 15
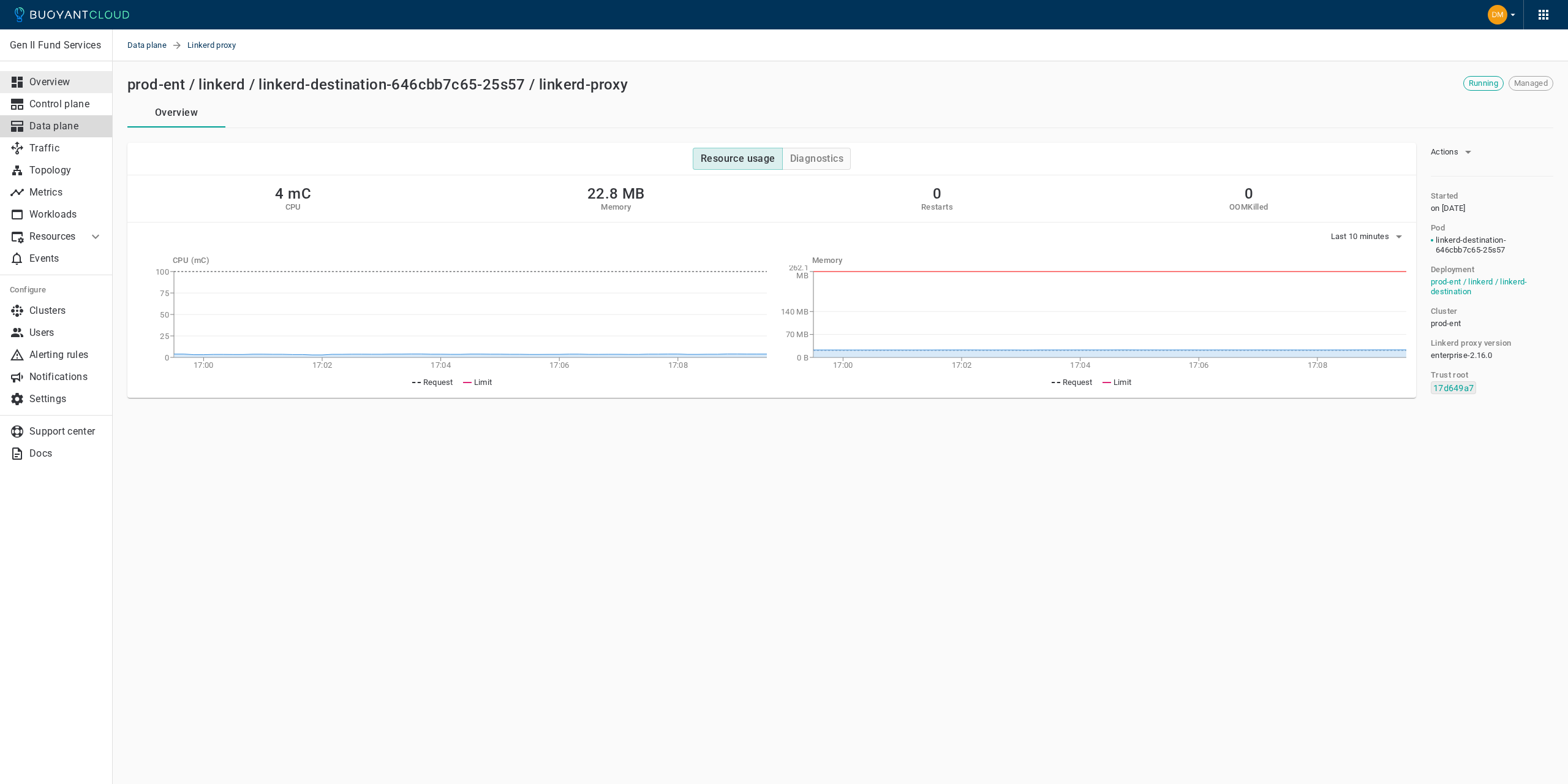
click at [44, 79] on p "Overview" at bounding box center [66, 82] width 74 height 12
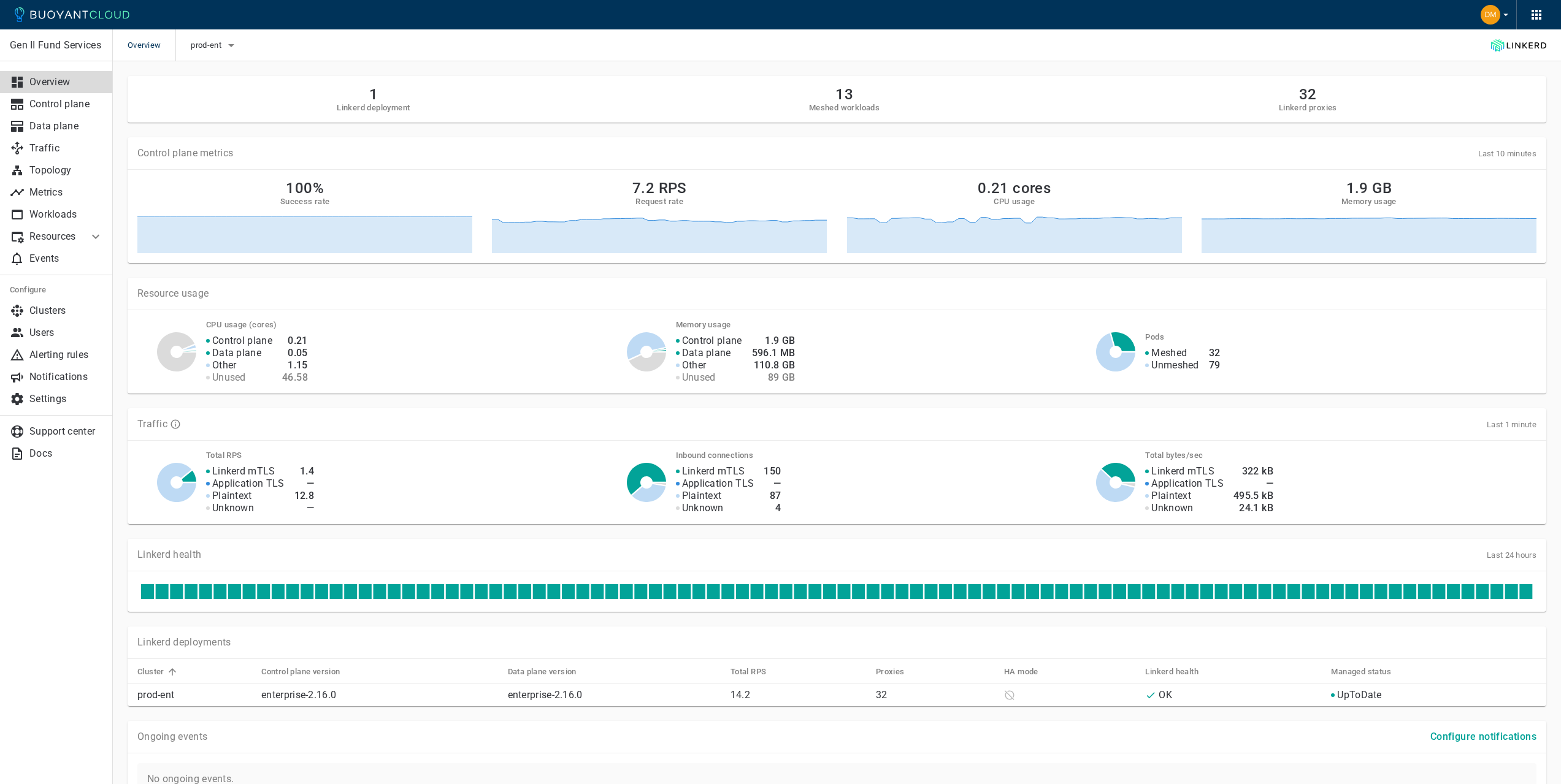
click at [1295, 95] on h2 "32" at bounding box center [1308, 95] width 58 height 17
click at [1305, 94] on h2 "32" at bounding box center [1308, 95] width 58 height 17
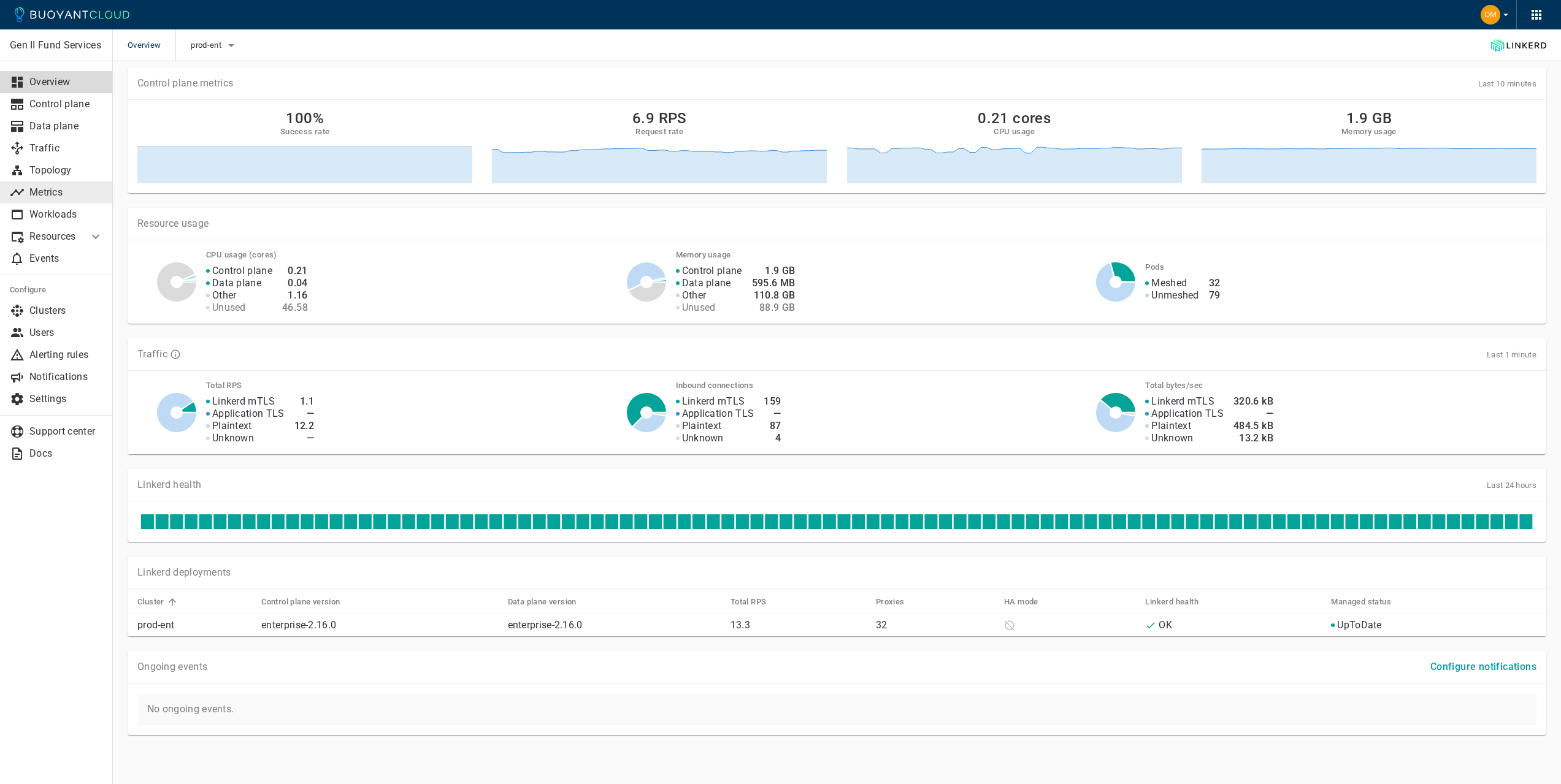
click at [57, 191] on p "Metrics" at bounding box center [66, 192] width 74 height 12
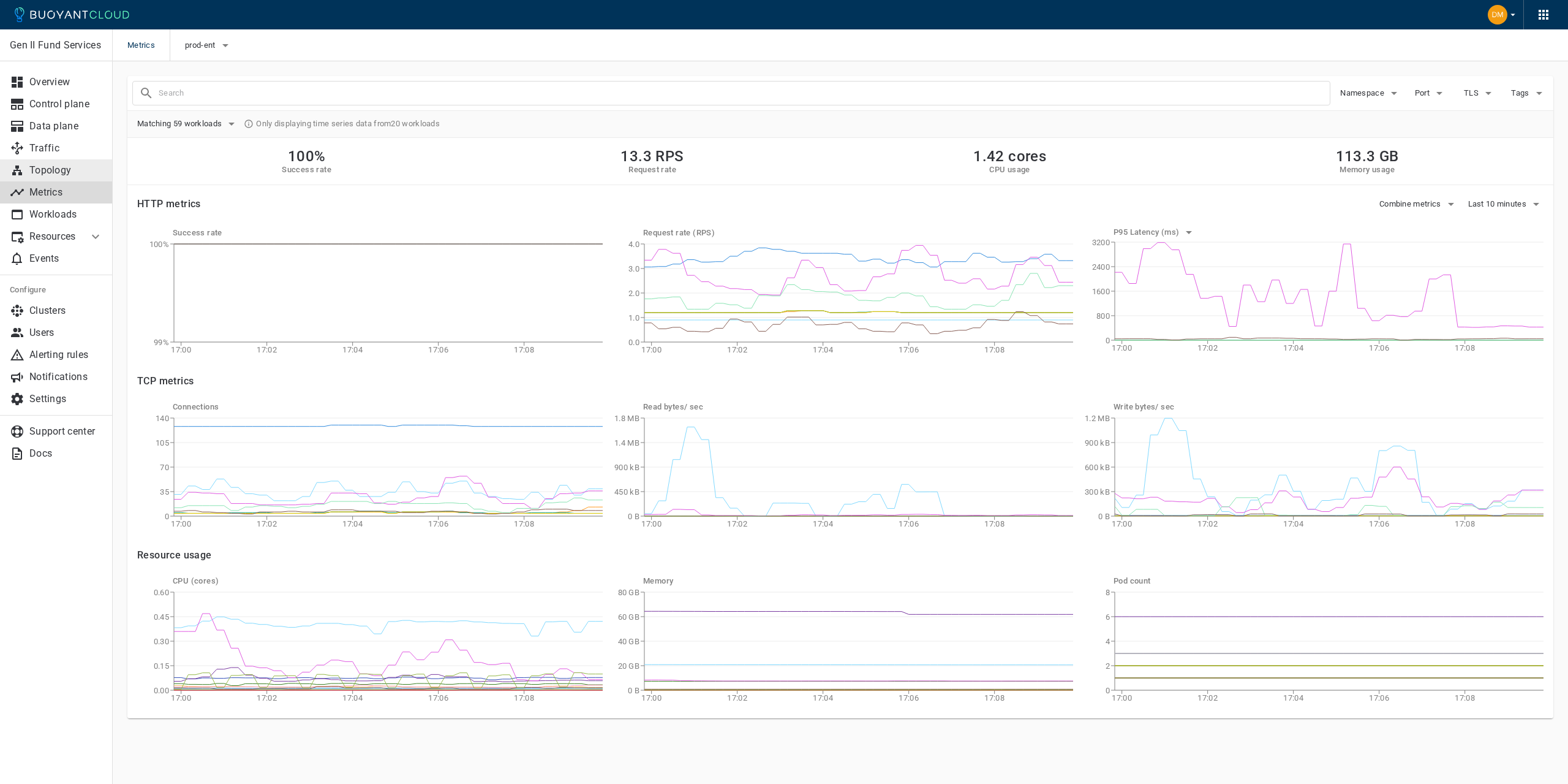
click at [58, 170] on p "Topology" at bounding box center [66, 171] width 74 height 12
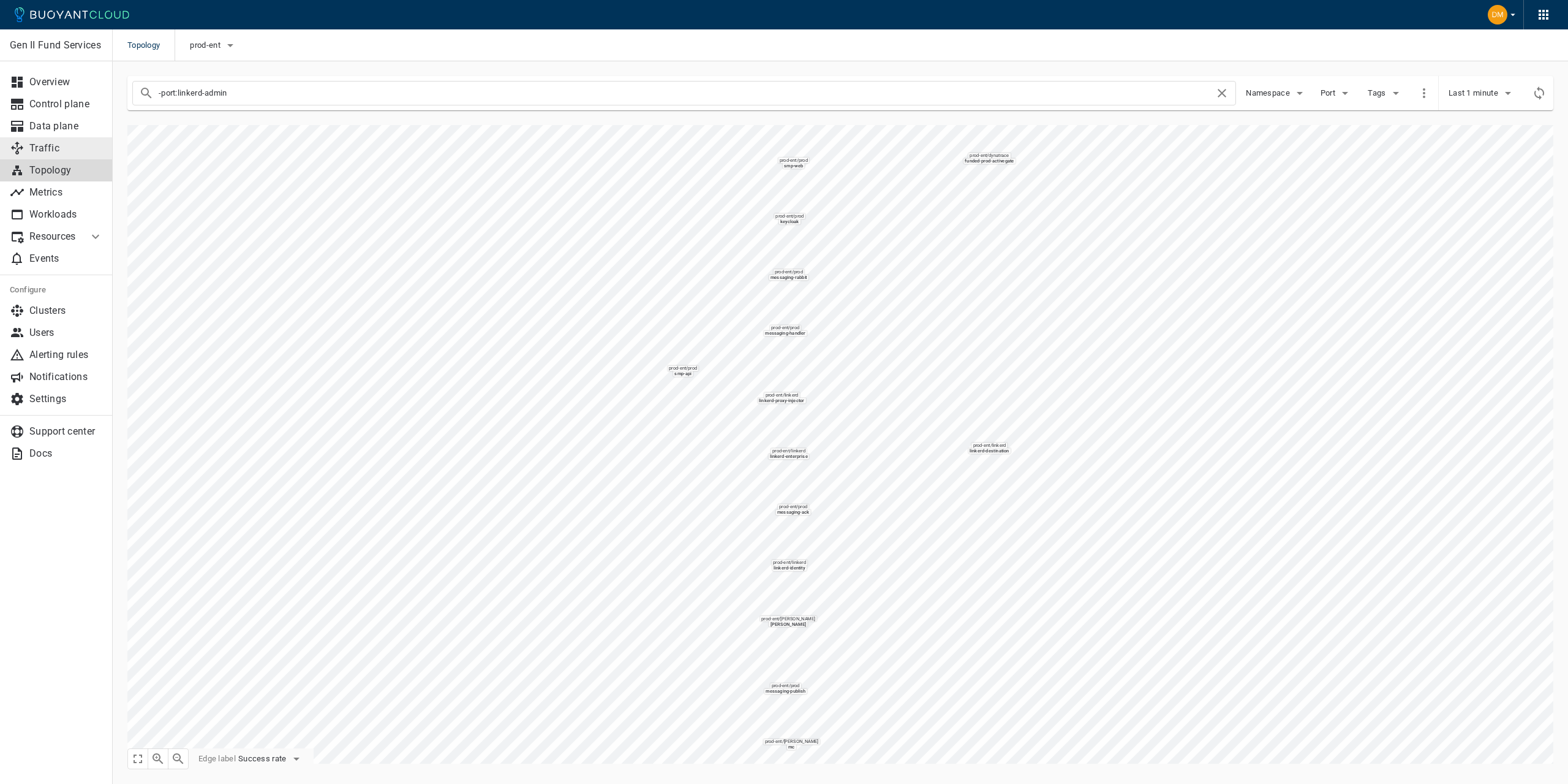
click at [56, 142] on link "Traffic" at bounding box center [57, 148] width 113 height 22
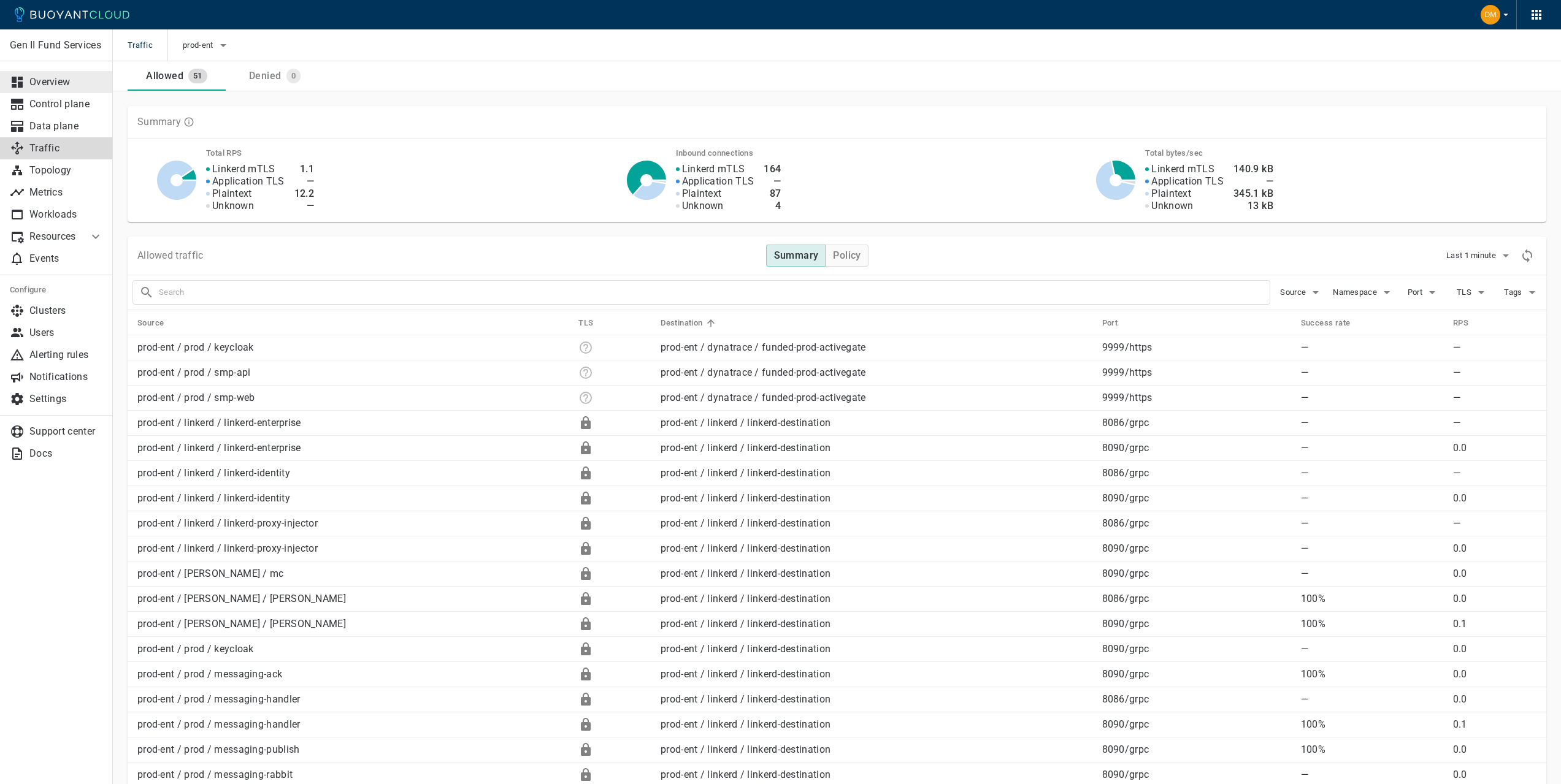
click at [64, 84] on p "Overview" at bounding box center [66, 82] width 74 height 12
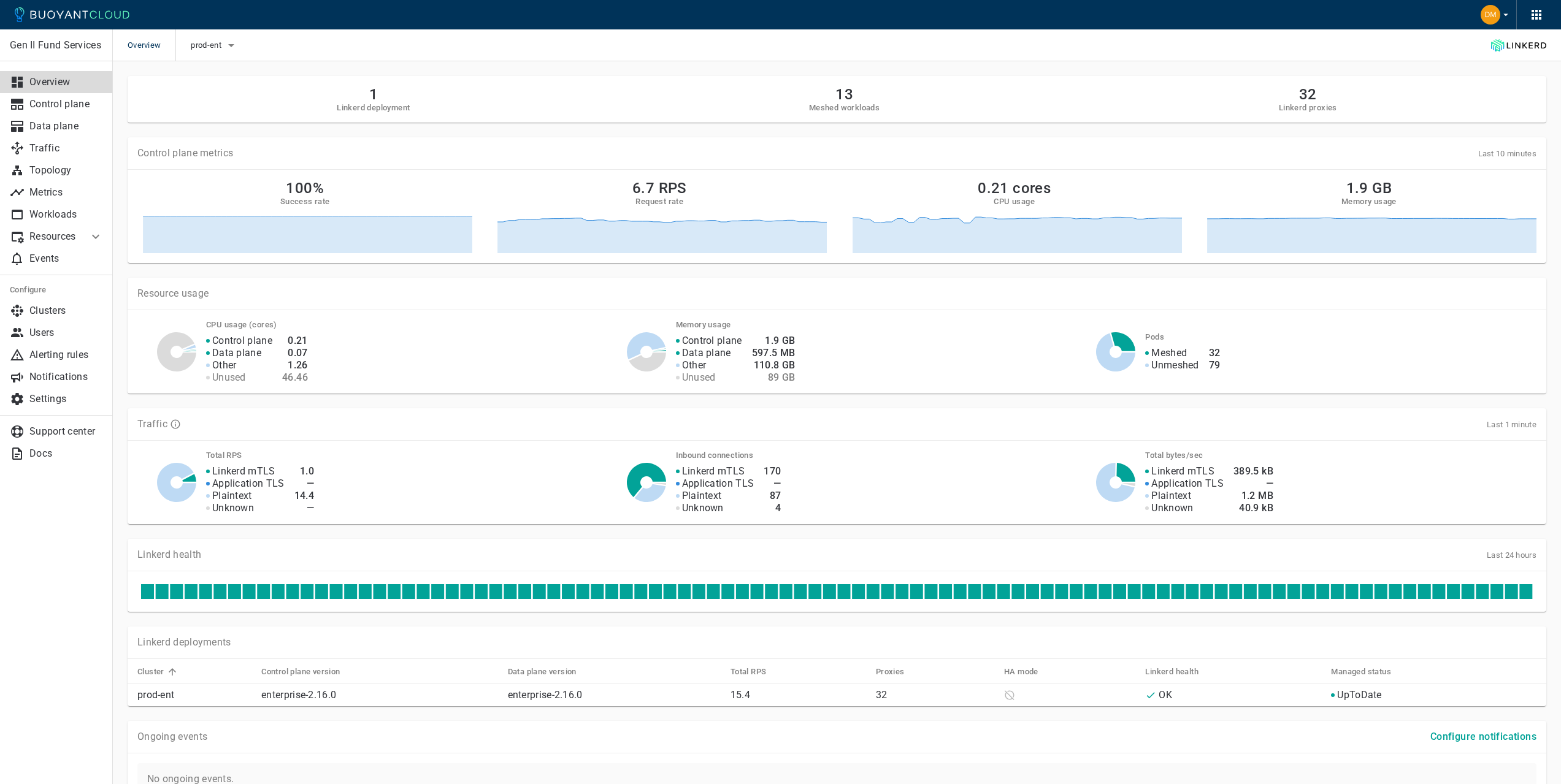
scroll to position [70, 0]
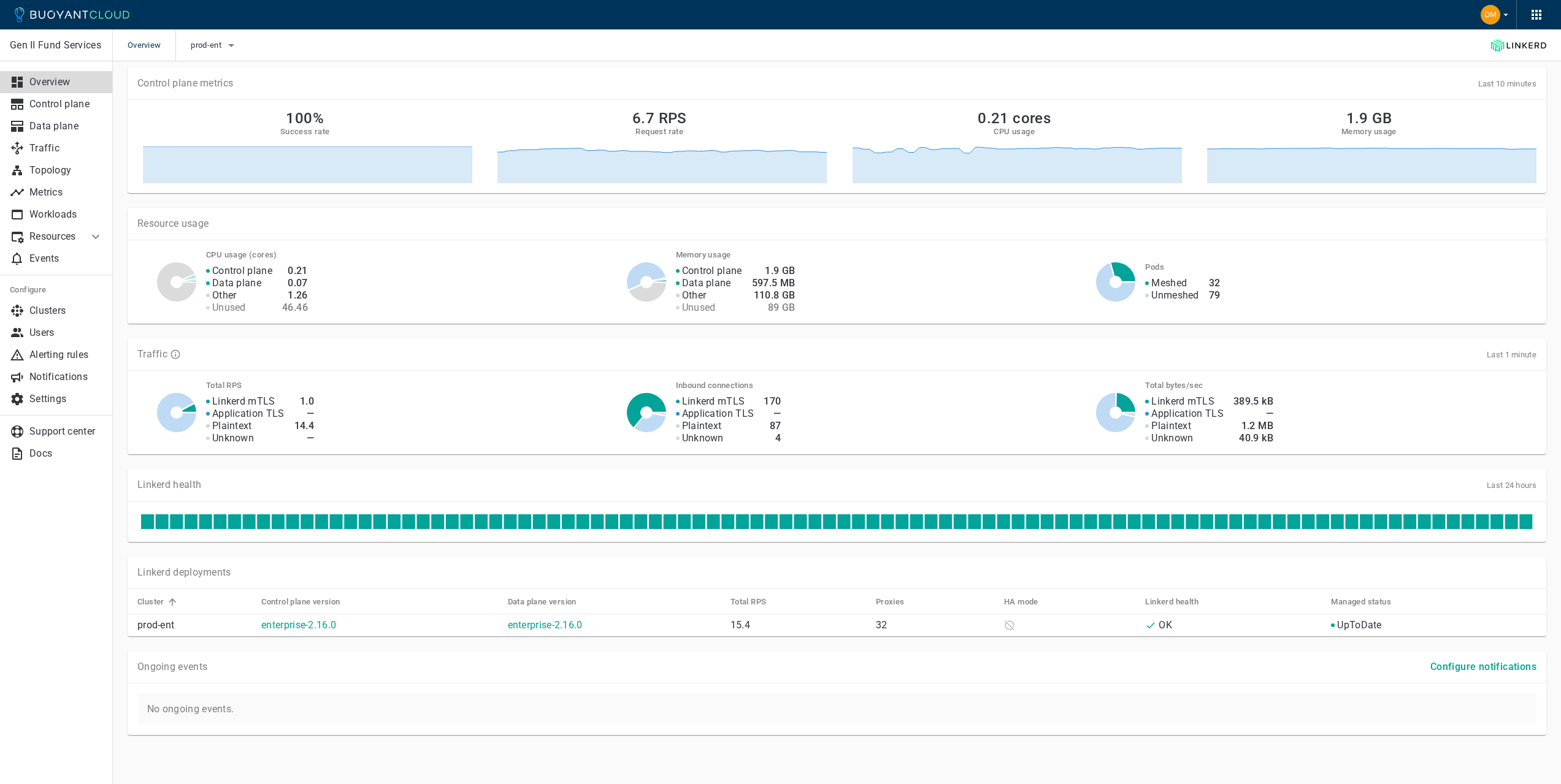
click at [1009, 623] on icon at bounding box center [1009, 625] width 11 height 11
click at [169, 566] on p "Linkerd deployments" at bounding box center [185, 573] width 94 height 12
click at [47, 128] on p "Data plane" at bounding box center [66, 126] width 74 height 12
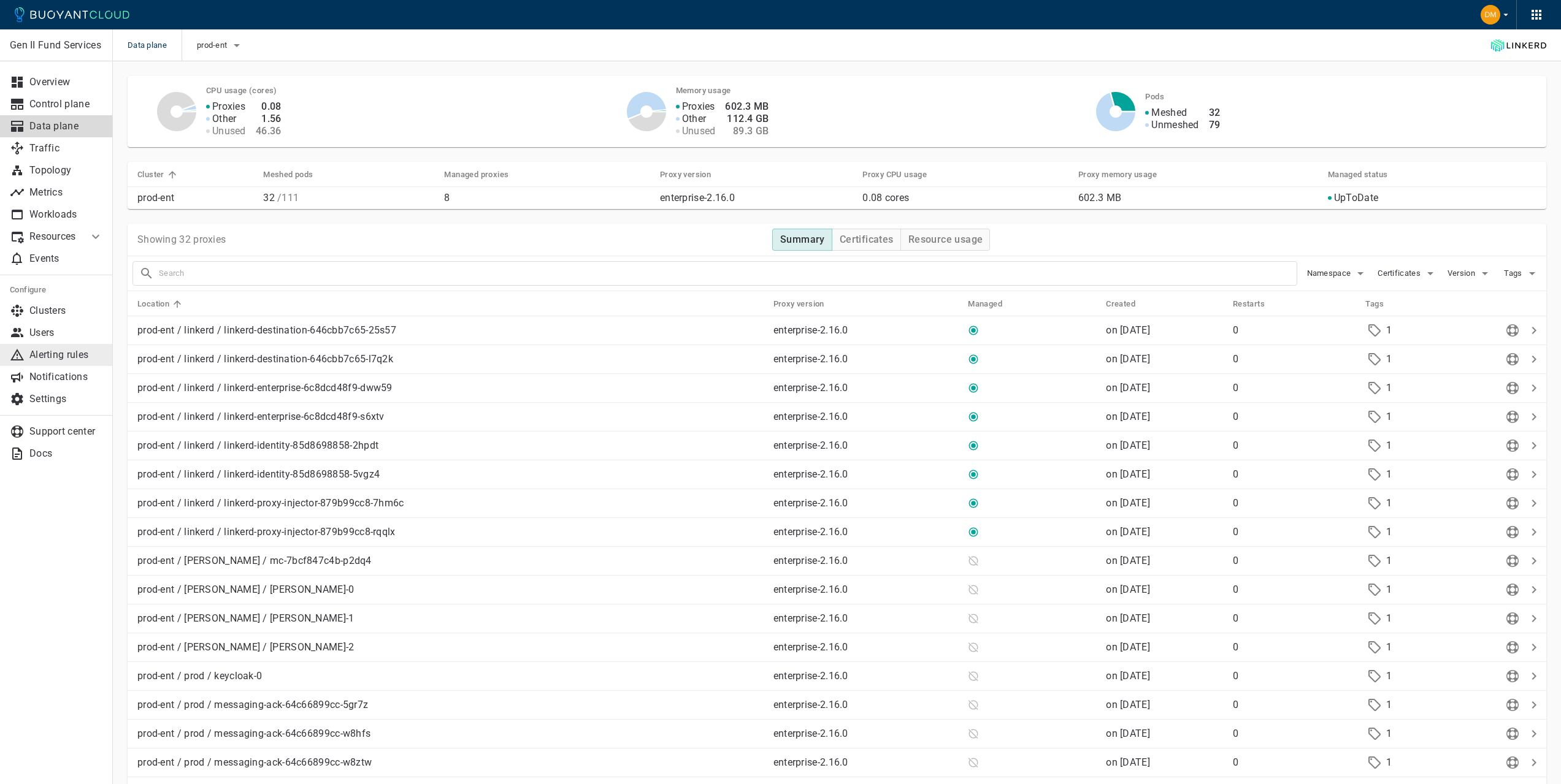
click at [56, 358] on p "Alerting rules" at bounding box center [66, 355] width 74 height 12
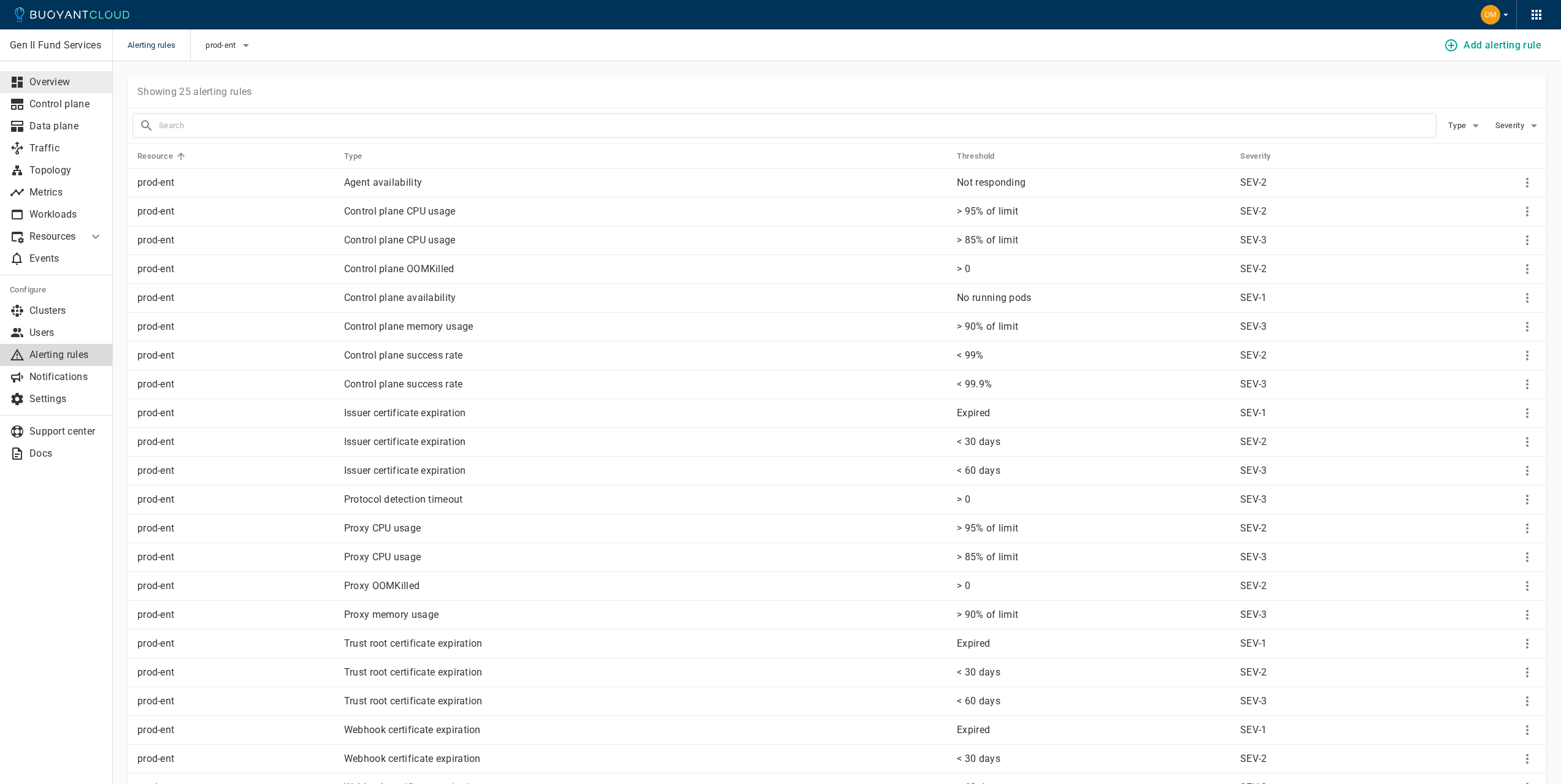
click at [47, 84] on p "Overview" at bounding box center [66, 82] width 74 height 12
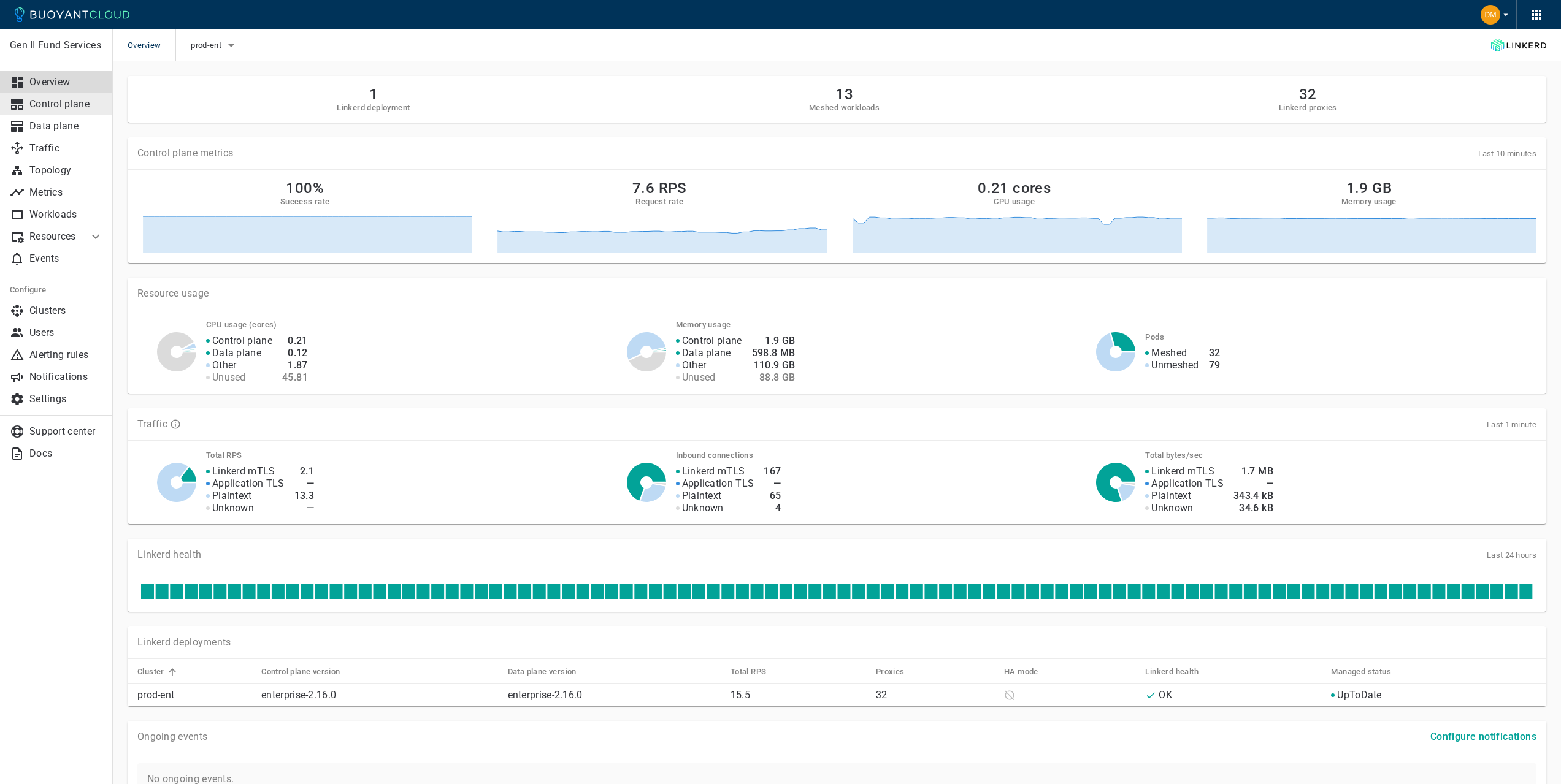
click at [44, 97] on link "Control plane" at bounding box center [57, 104] width 113 height 22
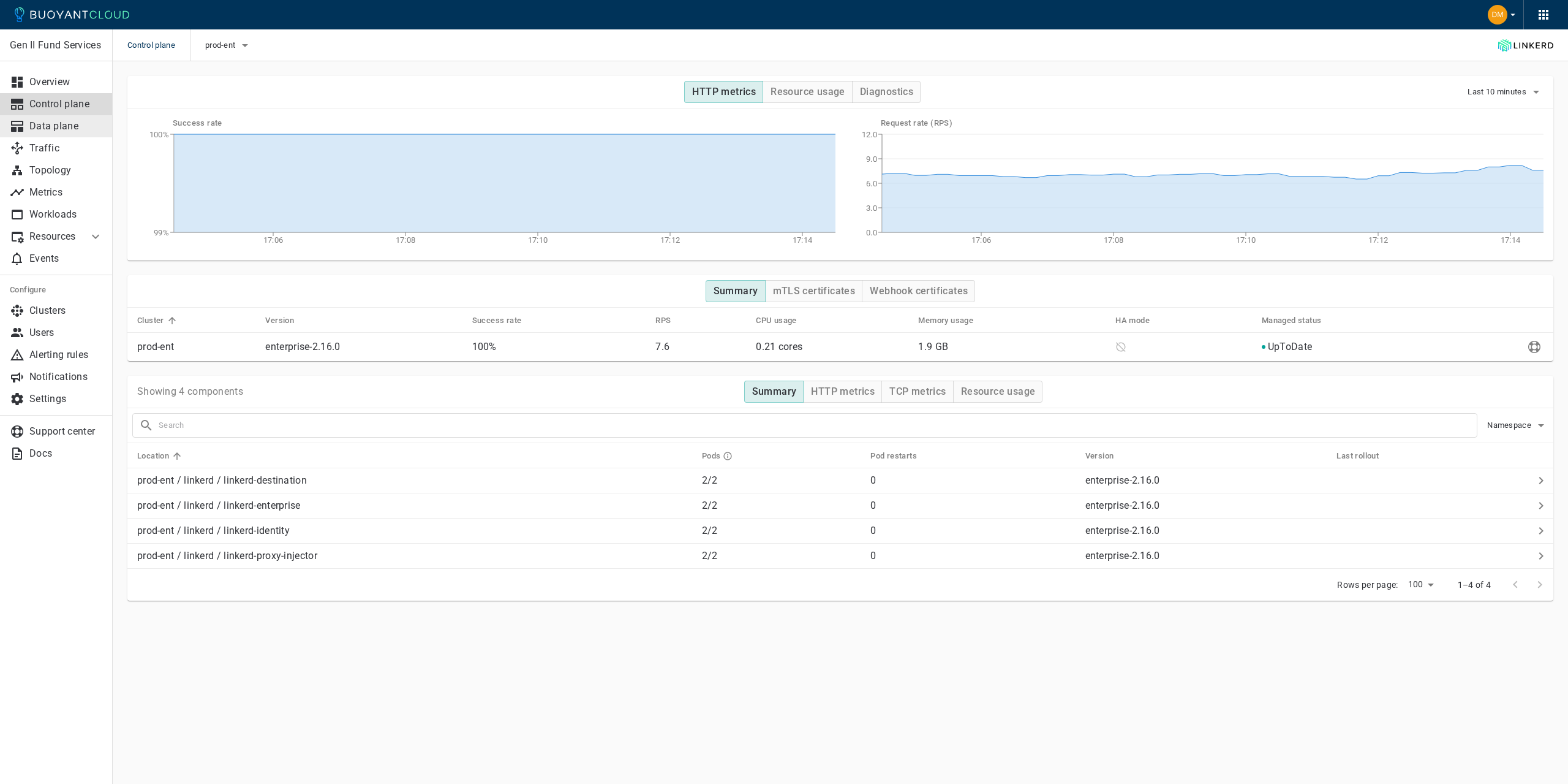
click at [41, 121] on p "Data plane" at bounding box center [66, 126] width 74 height 12
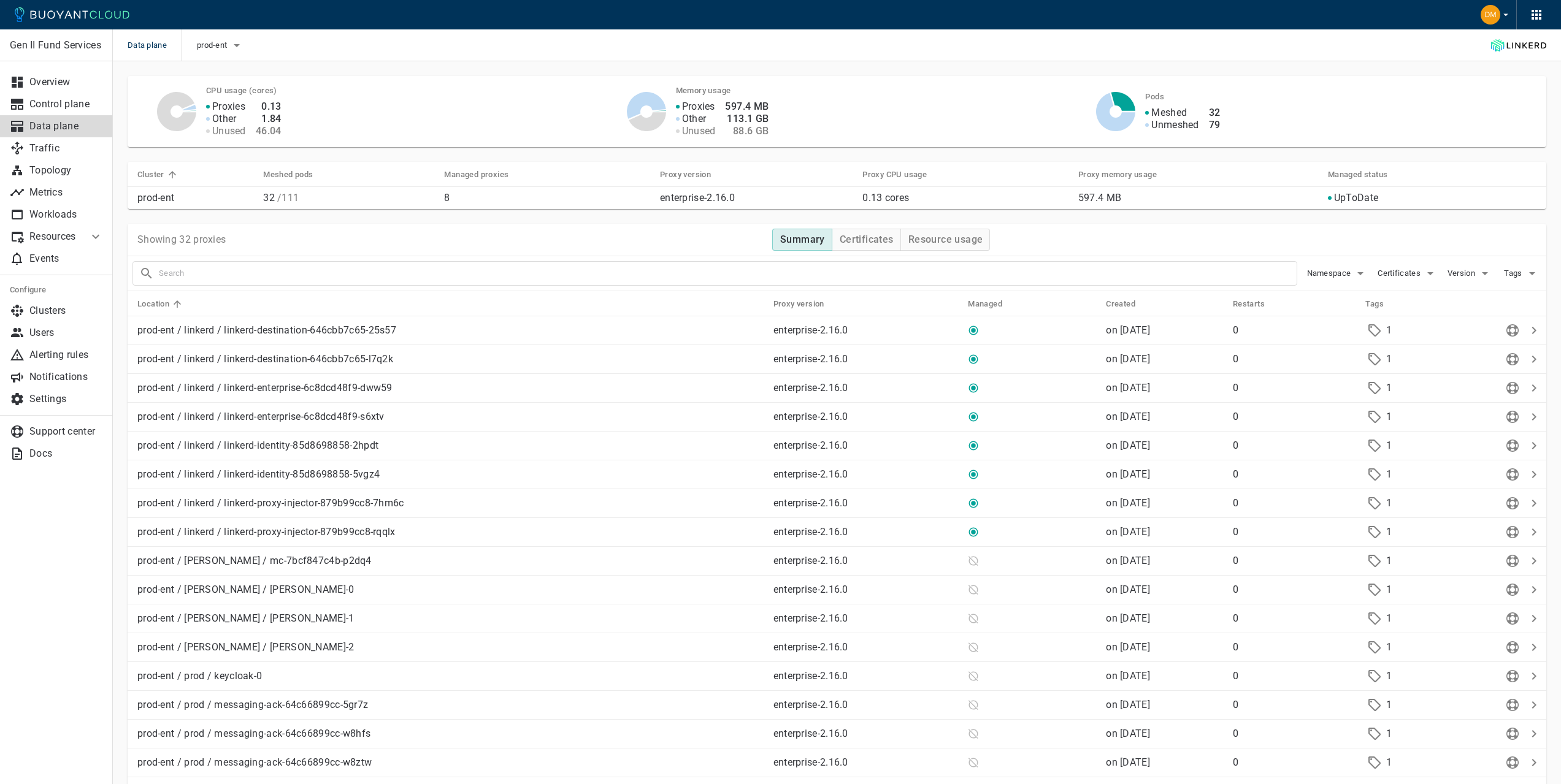
click at [1509, 44] on icon at bounding box center [1517, 45] width 55 height 12
click at [1534, 332] on icon at bounding box center [1534, 330] width 4 height 7
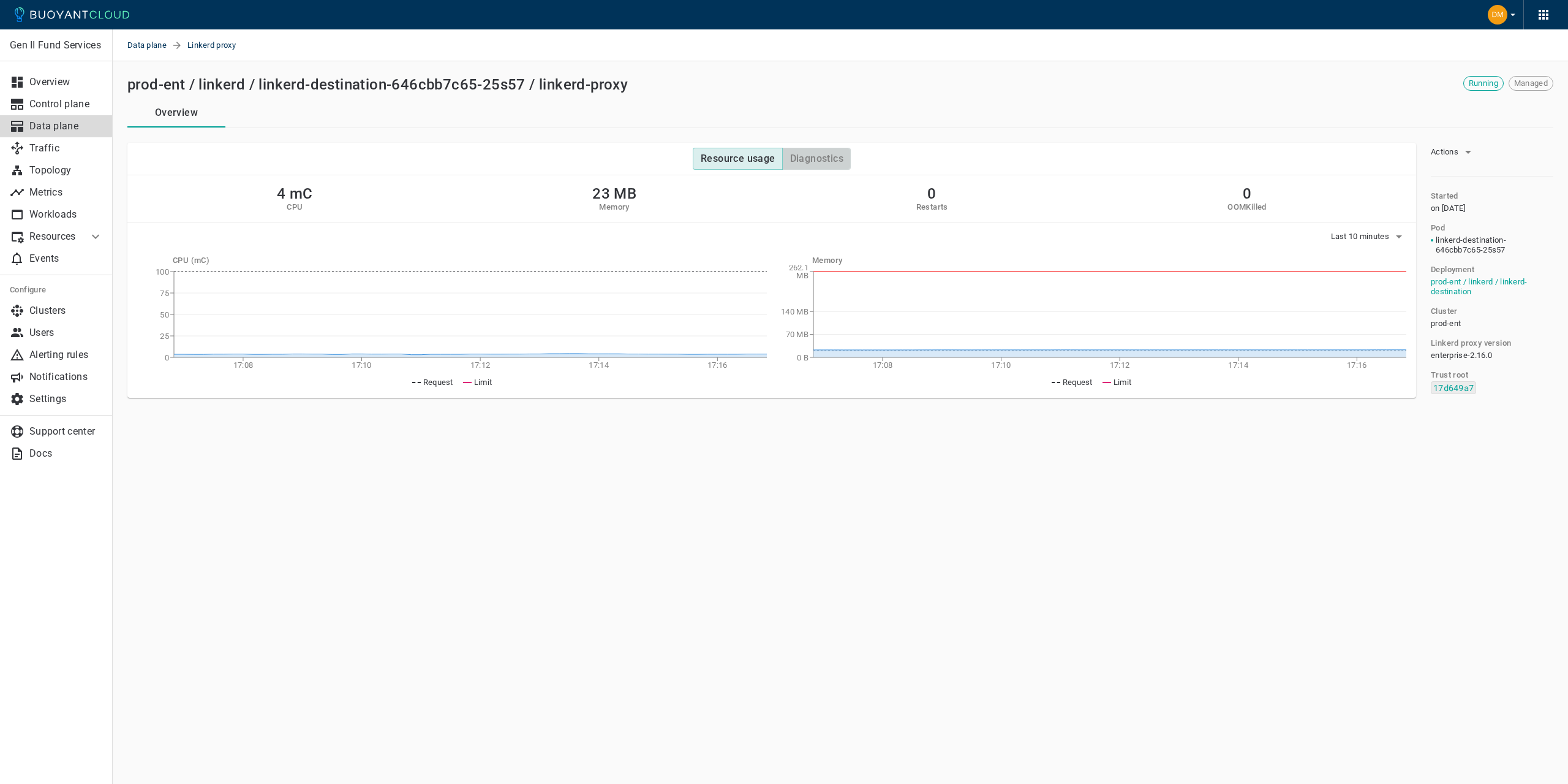
click at [833, 161] on h4 "Diagnostics" at bounding box center [817, 158] width 53 height 12
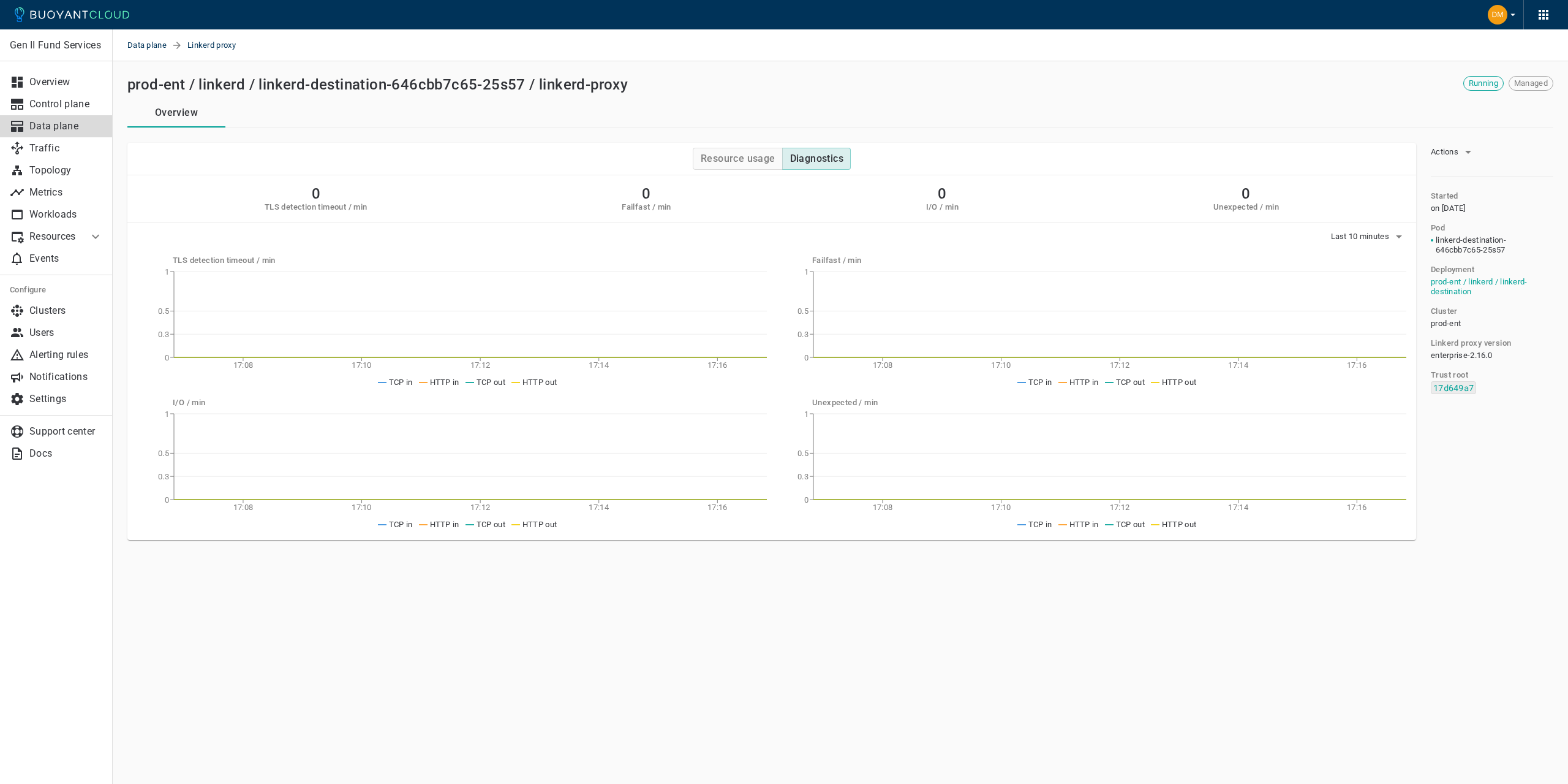
click at [1435, 241] on div at bounding box center [1433, 245] width 5 height 20
click at [142, 49] on span "Data plane" at bounding box center [150, 45] width 44 height 32
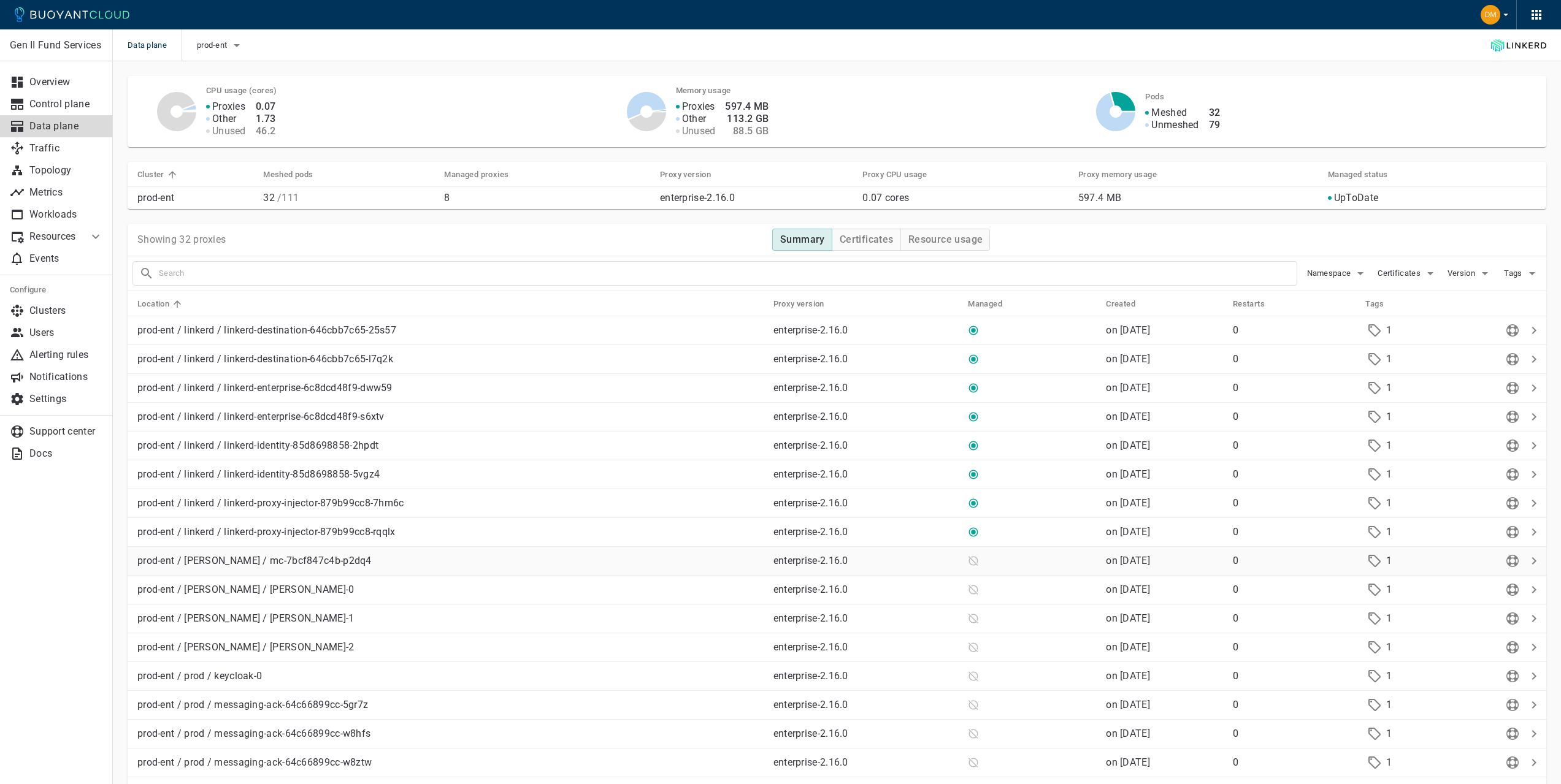
click at [1531, 565] on icon at bounding box center [1533, 560] width 15 height 15
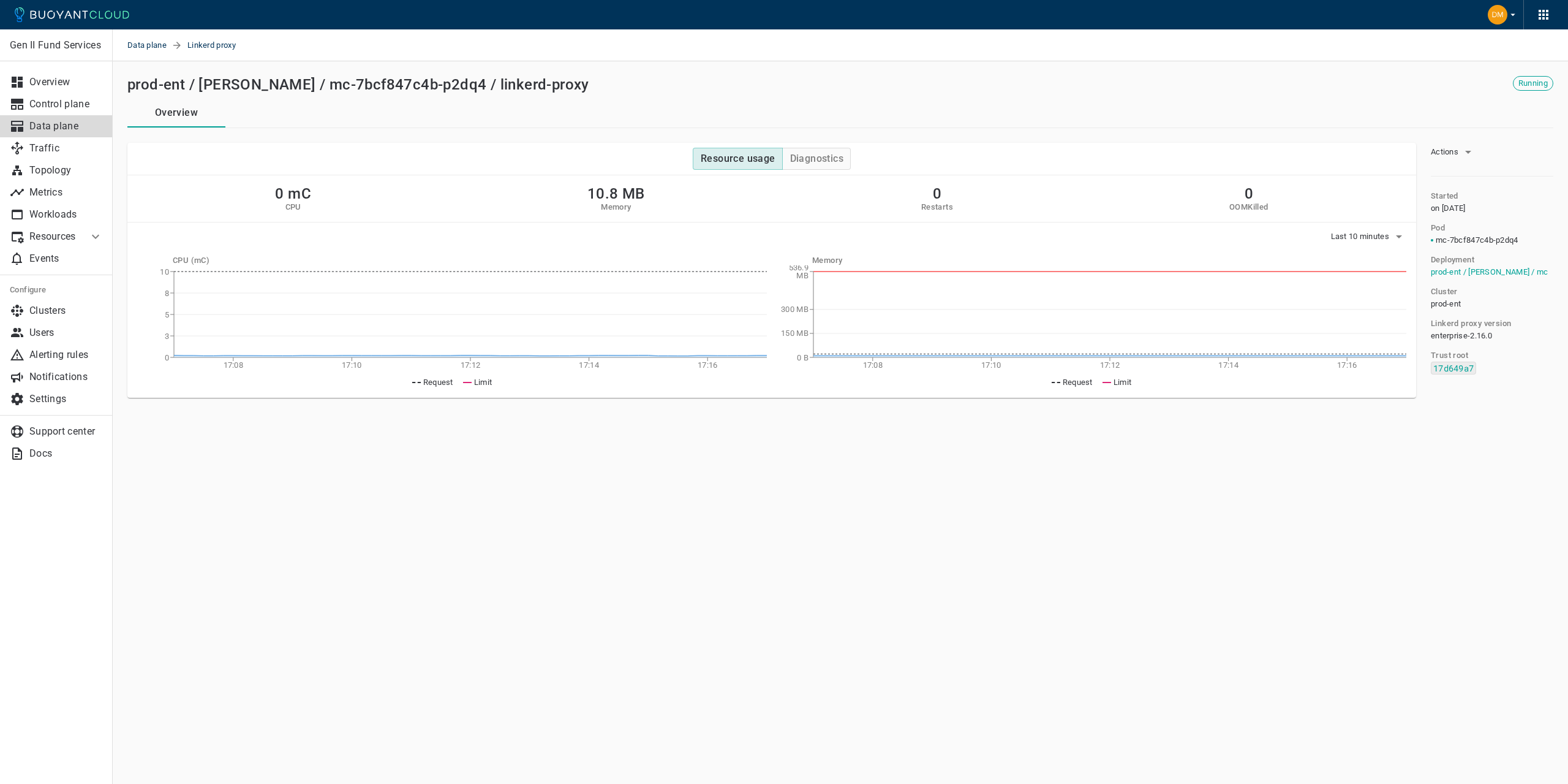
click at [735, 73] on div "prod-ent / [PERSON_NAME] / mc-7bcf847c4b-p2dq4 / linkerd-proxy" at bounding box center [738, 82] width 1232 height 22
click at [1529, 83] on span "Running" at bounding box center [1533, 83] width 39 height 10
click at [210, 106] on button "Overview" at bounding box center [177, 113] width 98 height 30
click at [63, 128] on p "Data plane" at bounding box center [66, 126] width 74 height 12
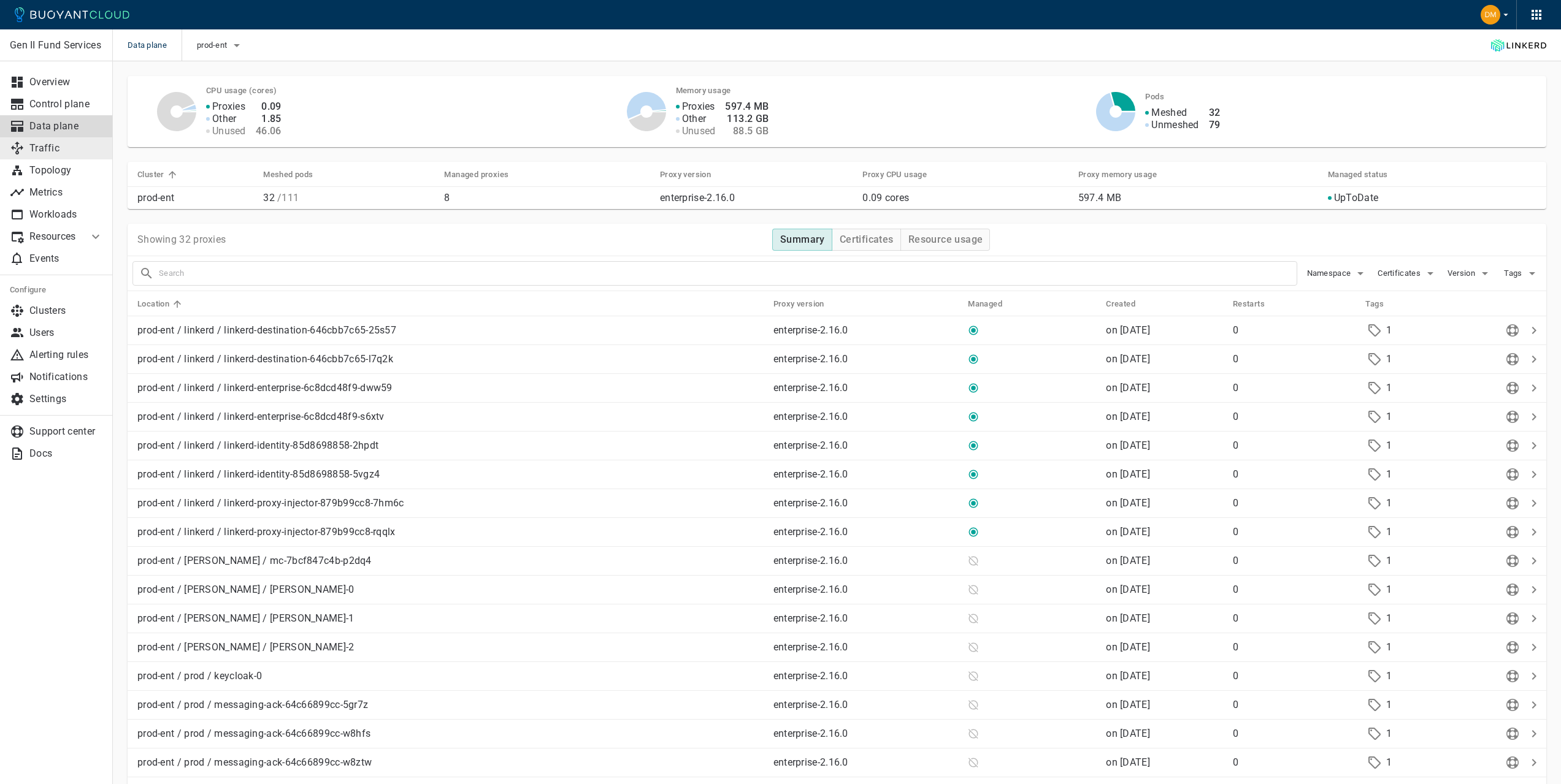
click at [54, 141] on link "Traffic" at bounding box center [57, 148] width 113 height 22
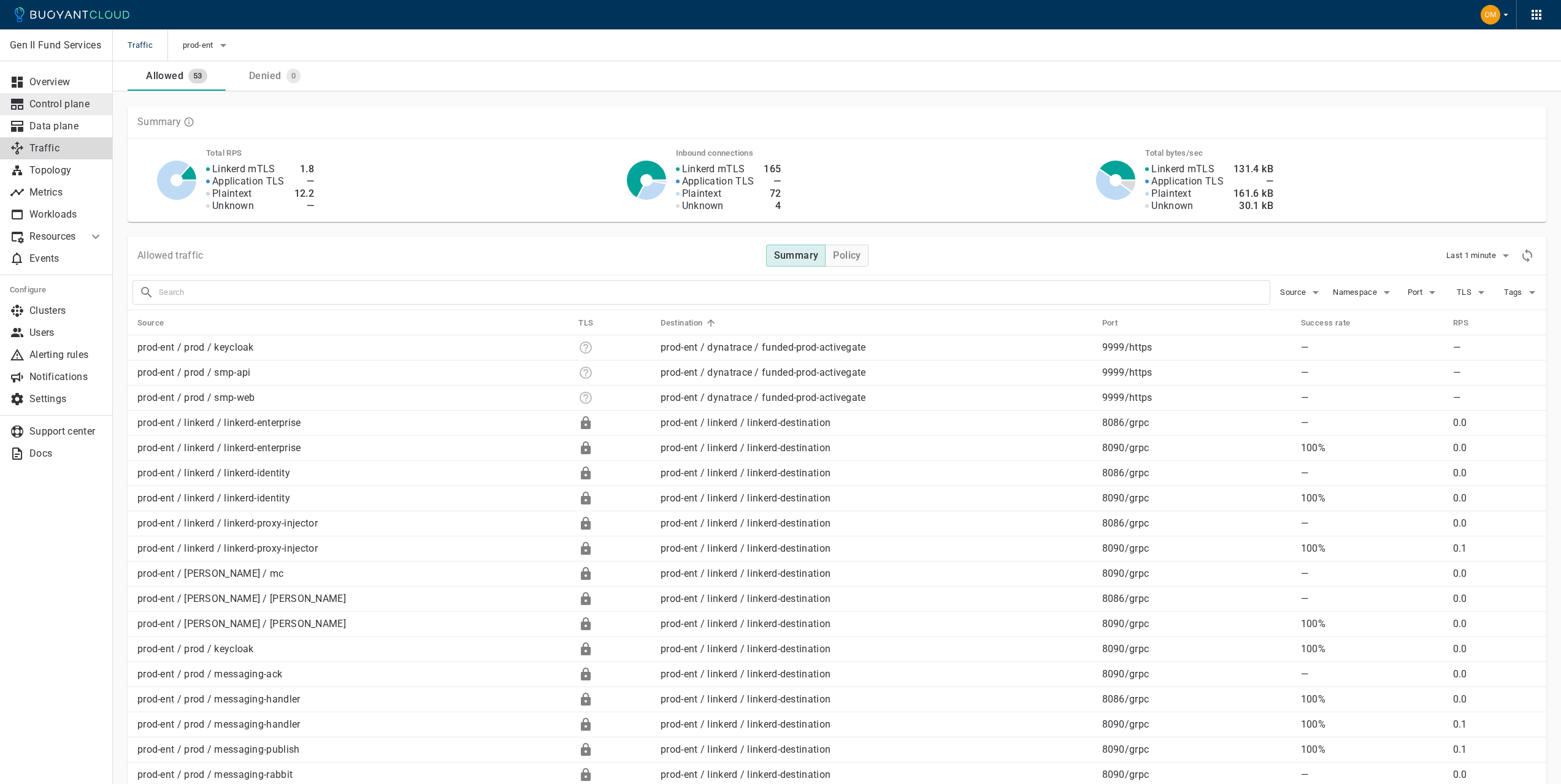
click at [51, 101] on p "Control plane" at bounding box center [66, 104] width 74 height 12
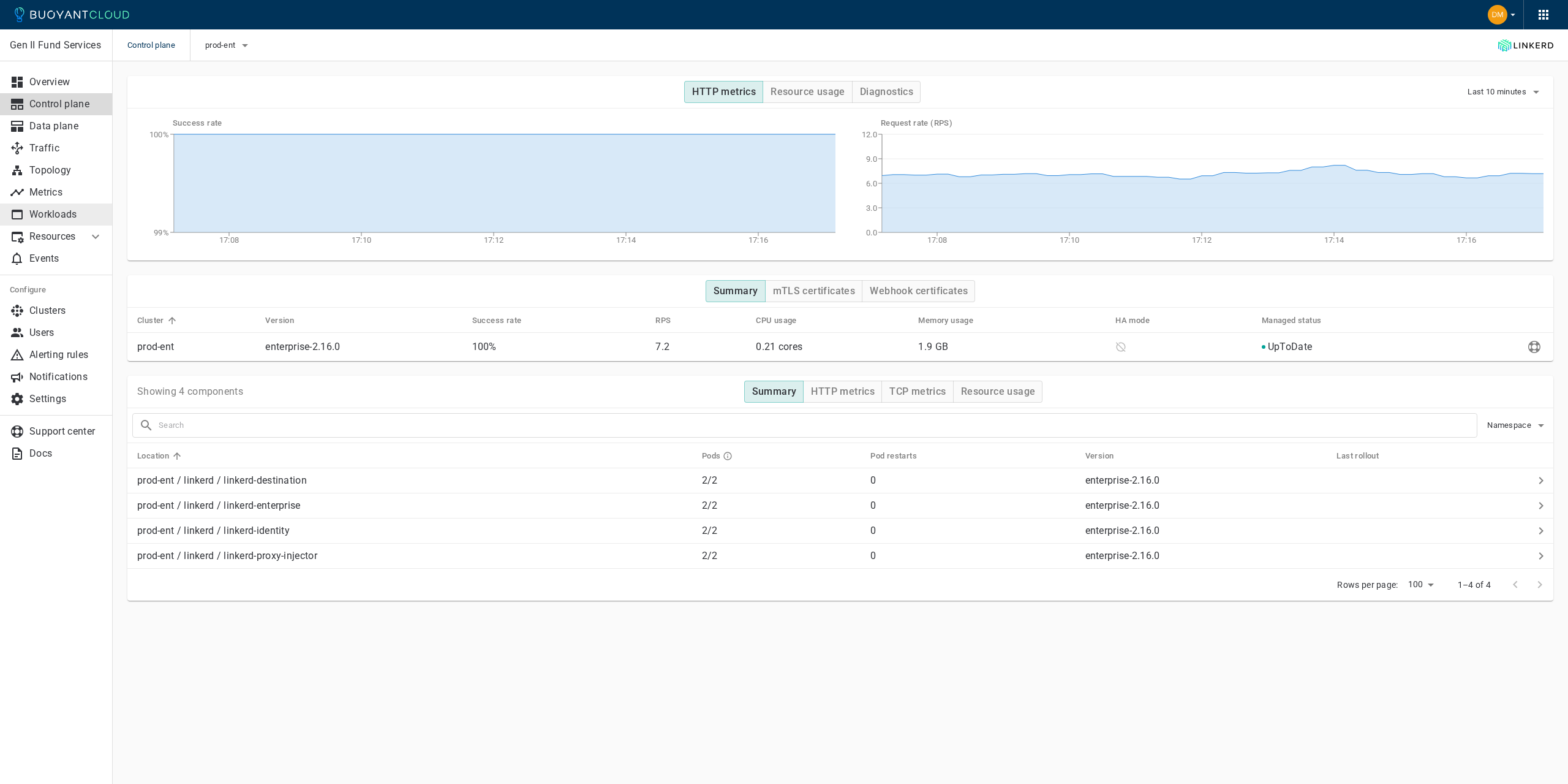
click at [58, 206] on link "Workloads" at bounding box center [57, 214] width 113 height 22
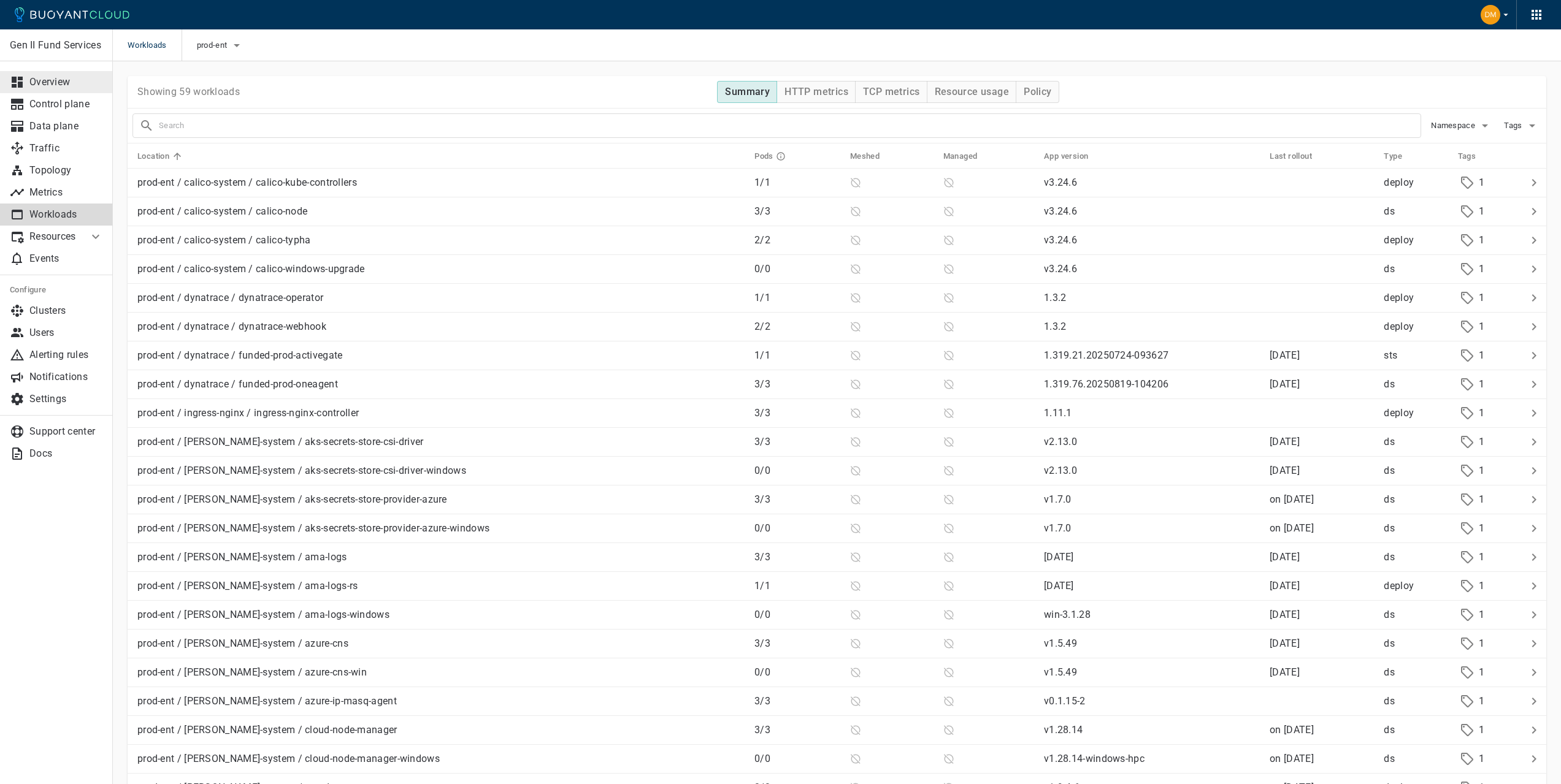
click at [27, 77] on div at bounding box center [19, 82] width 20 height 15
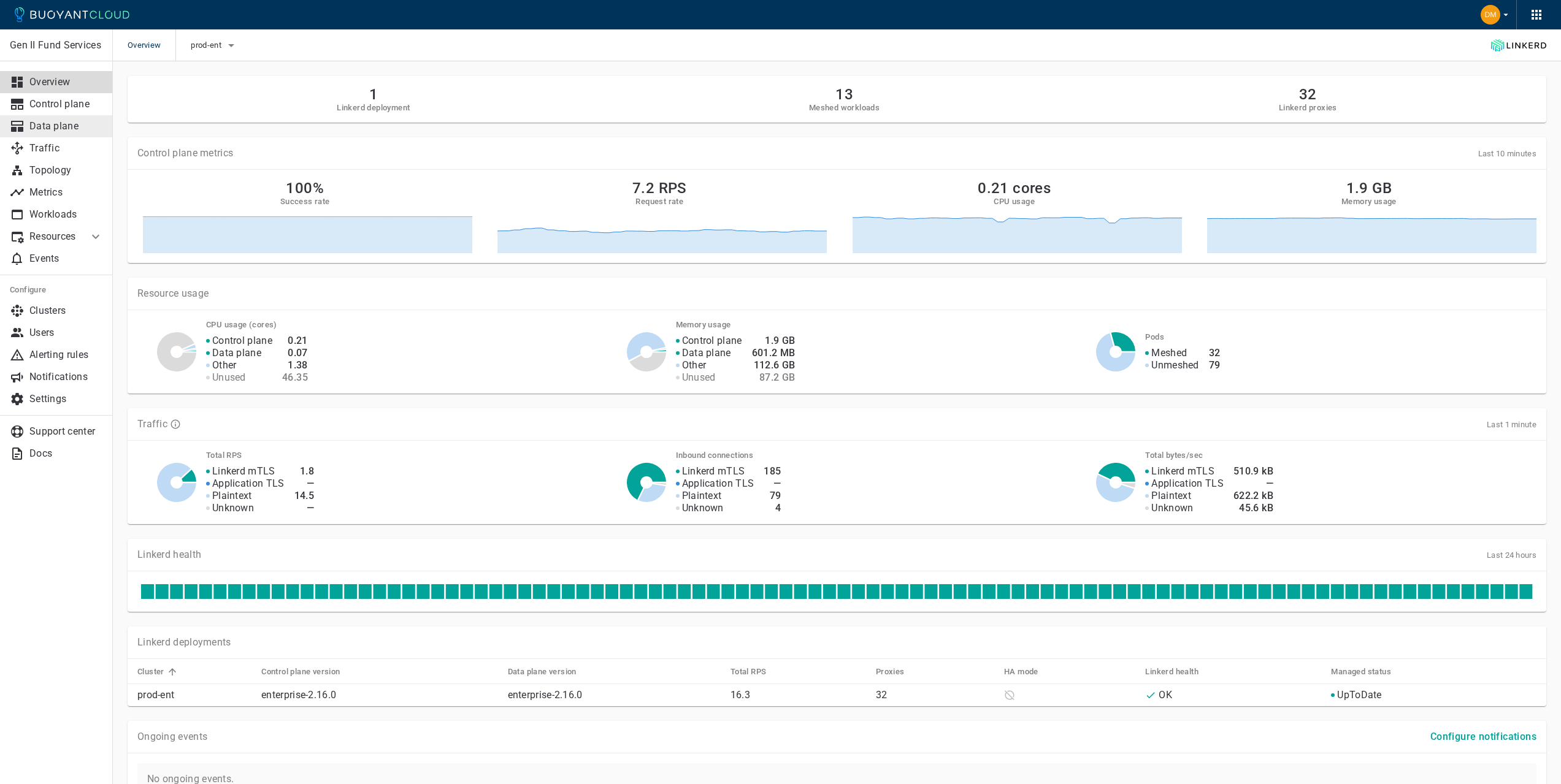
click at [57, 124] on p "Data plane" at bounding box center [66, 126] width 74 height 12
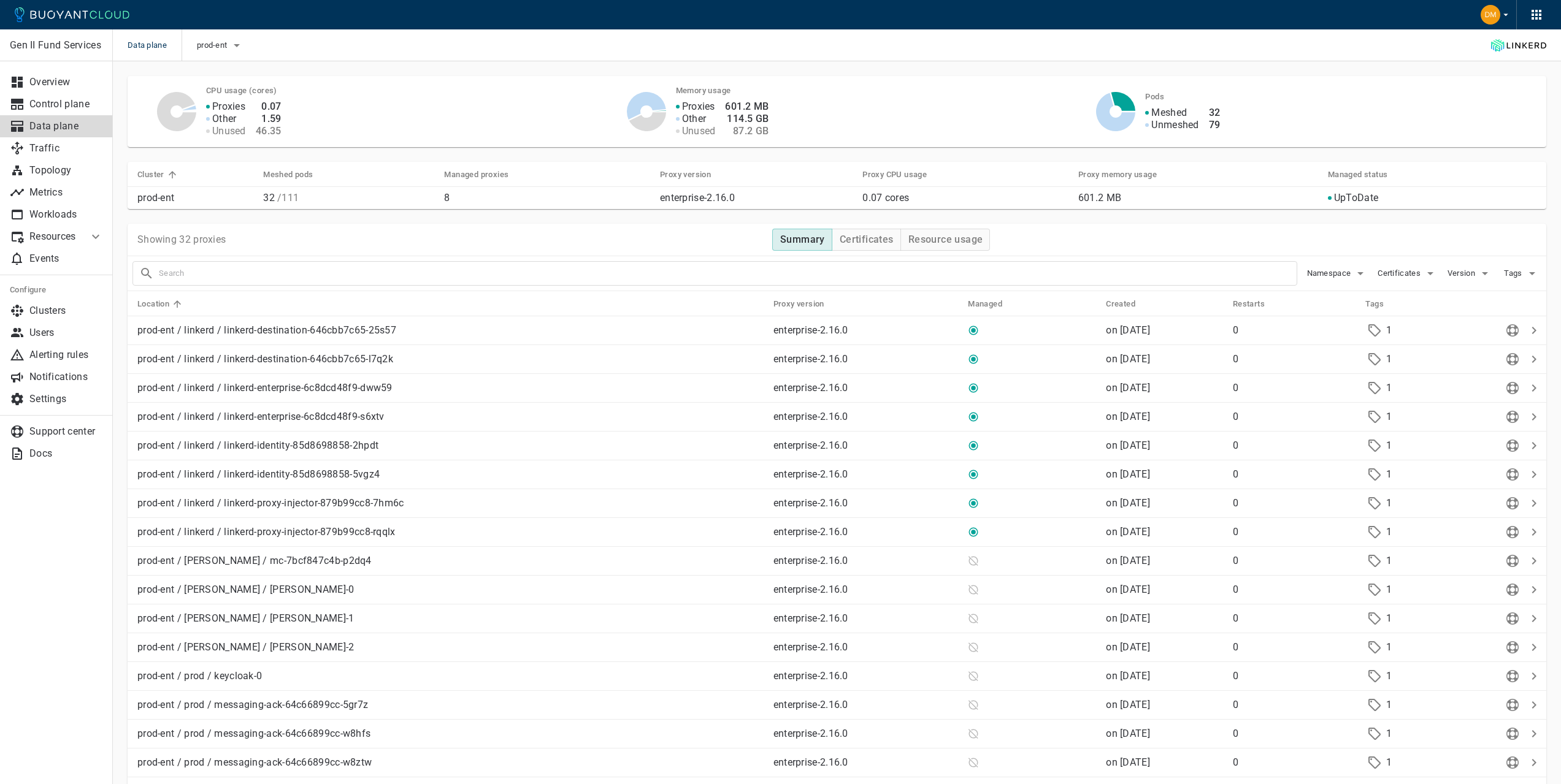
click at [233, 278] on input "text" at bounding box center [727, 273] width 1138 height 17
click at [1445, 265] on div "Version" at bounding box center [1464, 268] width 55 height 28
click at [1449, 269] on span "Version" at bounding box center [1462, 273] width 30 height 10
click at [1462, 239] on div at bounding box center [784, 392] width 1570 height 784
click at [1403, 270] on span "Certificates" at bounding box center [1400, 273] width 45 height 10
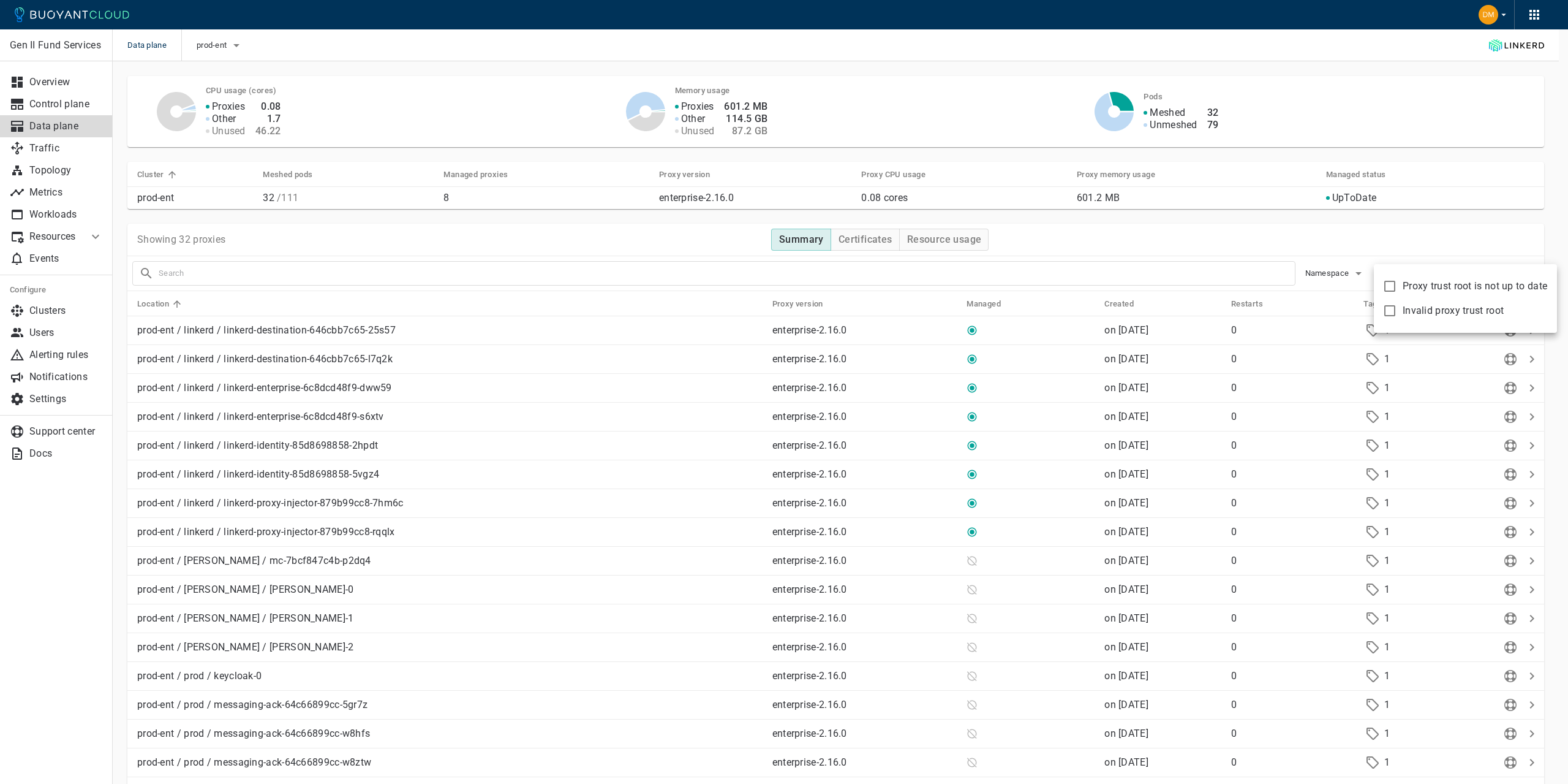
click at [1385, 229] on div at bounding box center [784, 392] width 1568 height 784
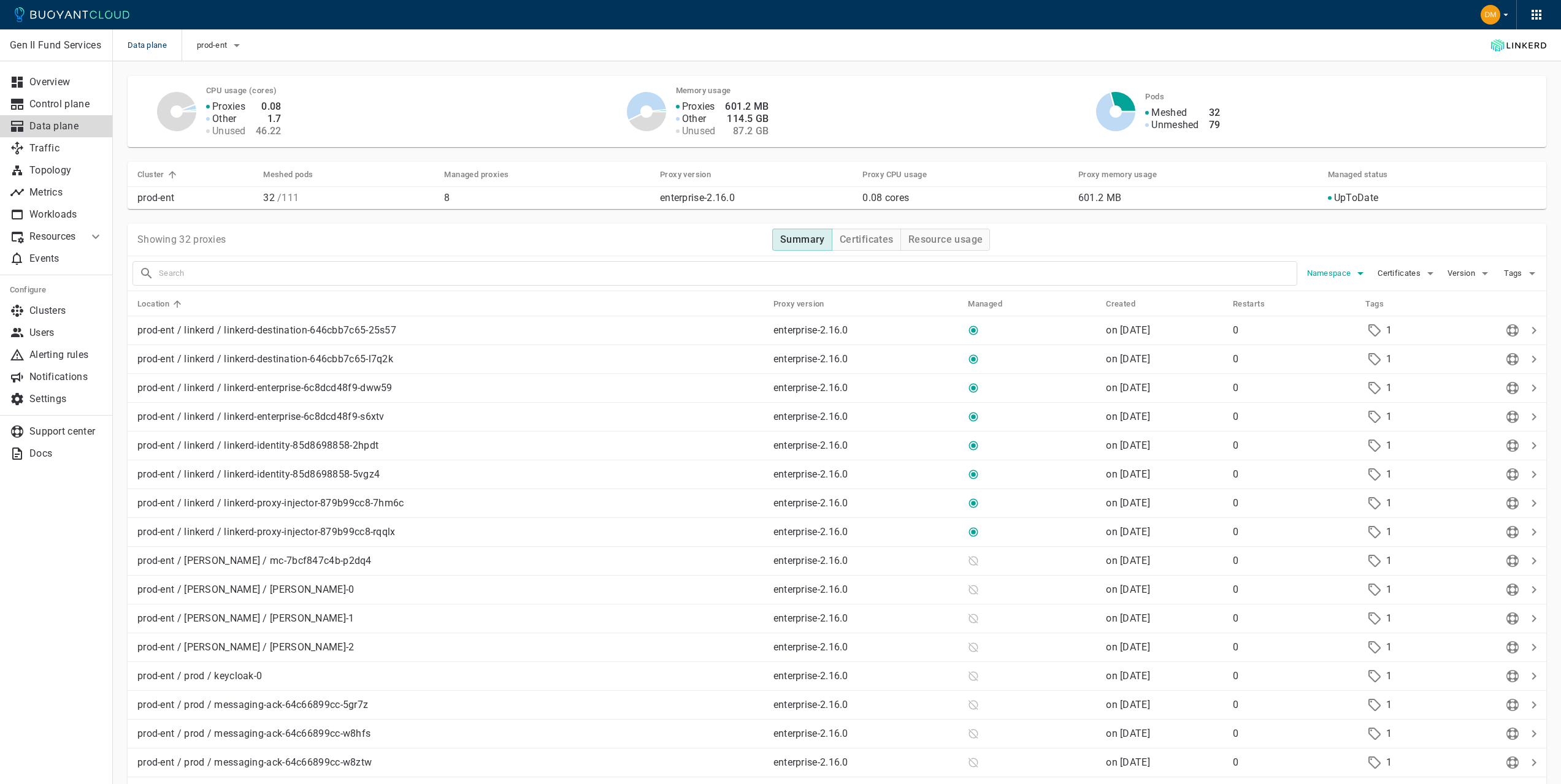
click at [1362, 266] on icon "button" at bounding box center [1360, 273] width 15 height 15
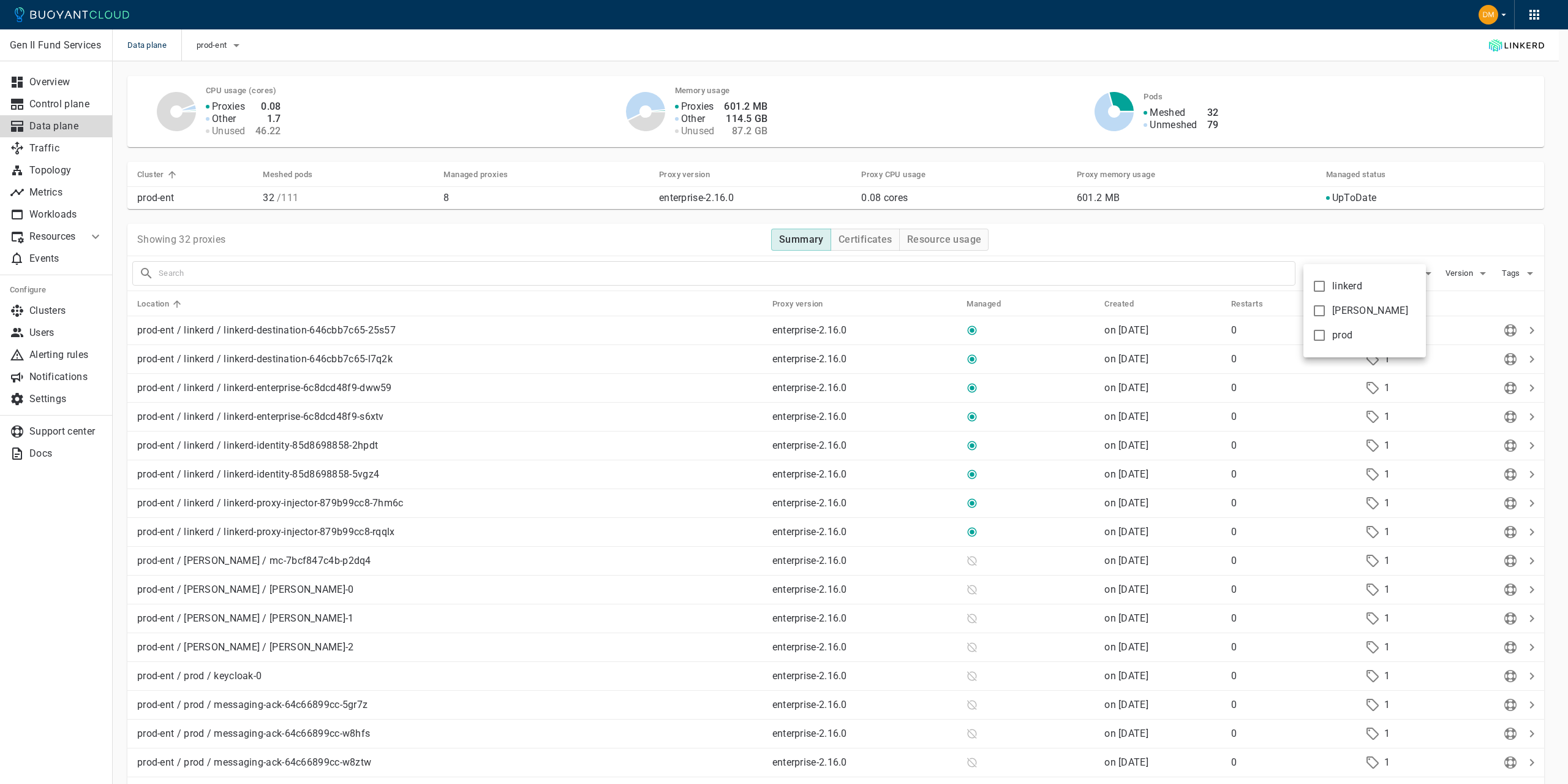
click at [1382, 243] on div at bounding box center [784, 392] width 1568 height 784
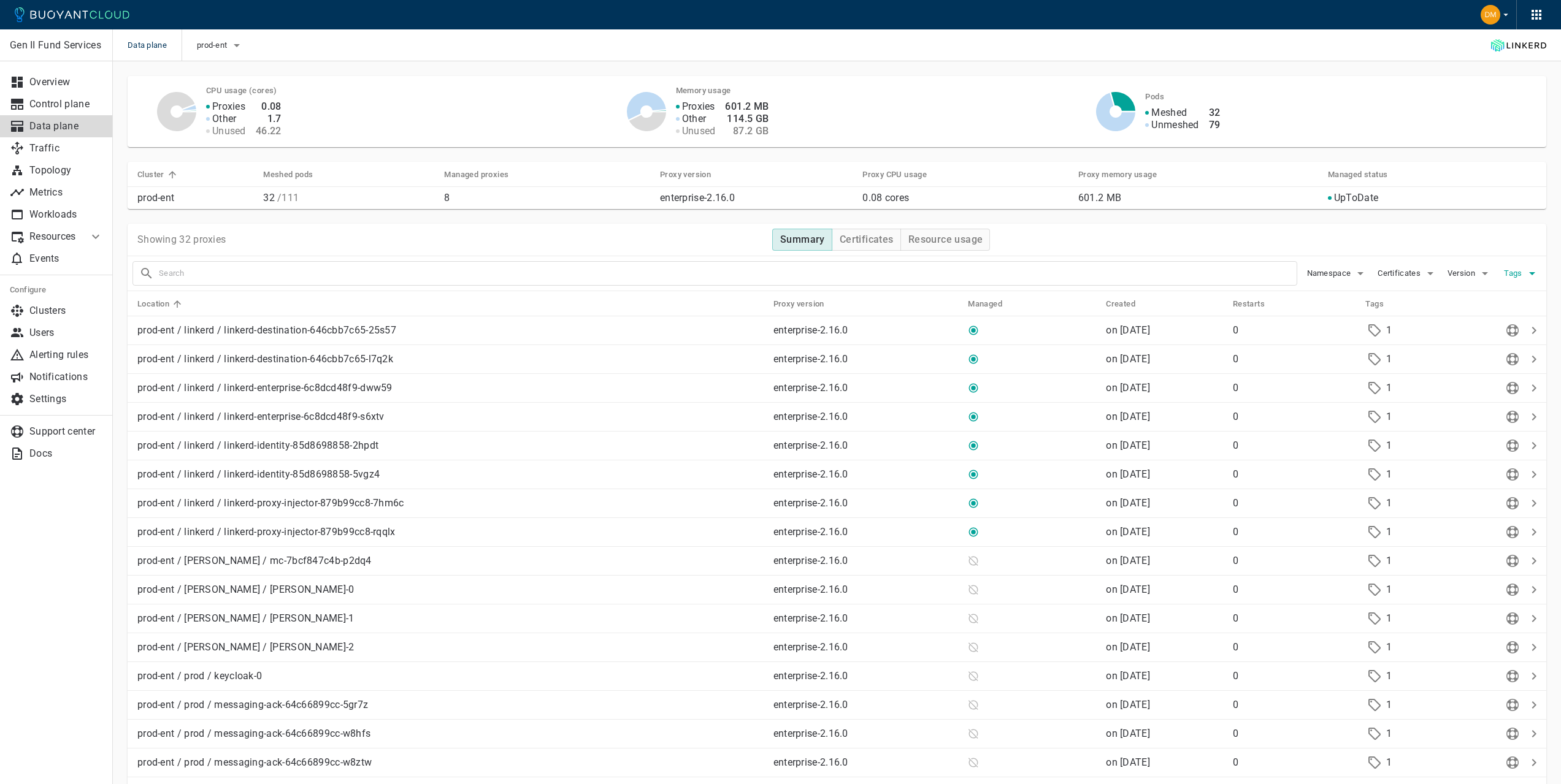
click at [1517, 272] on span "Tags" at bounding box center [1513, 273] width 20 height 10
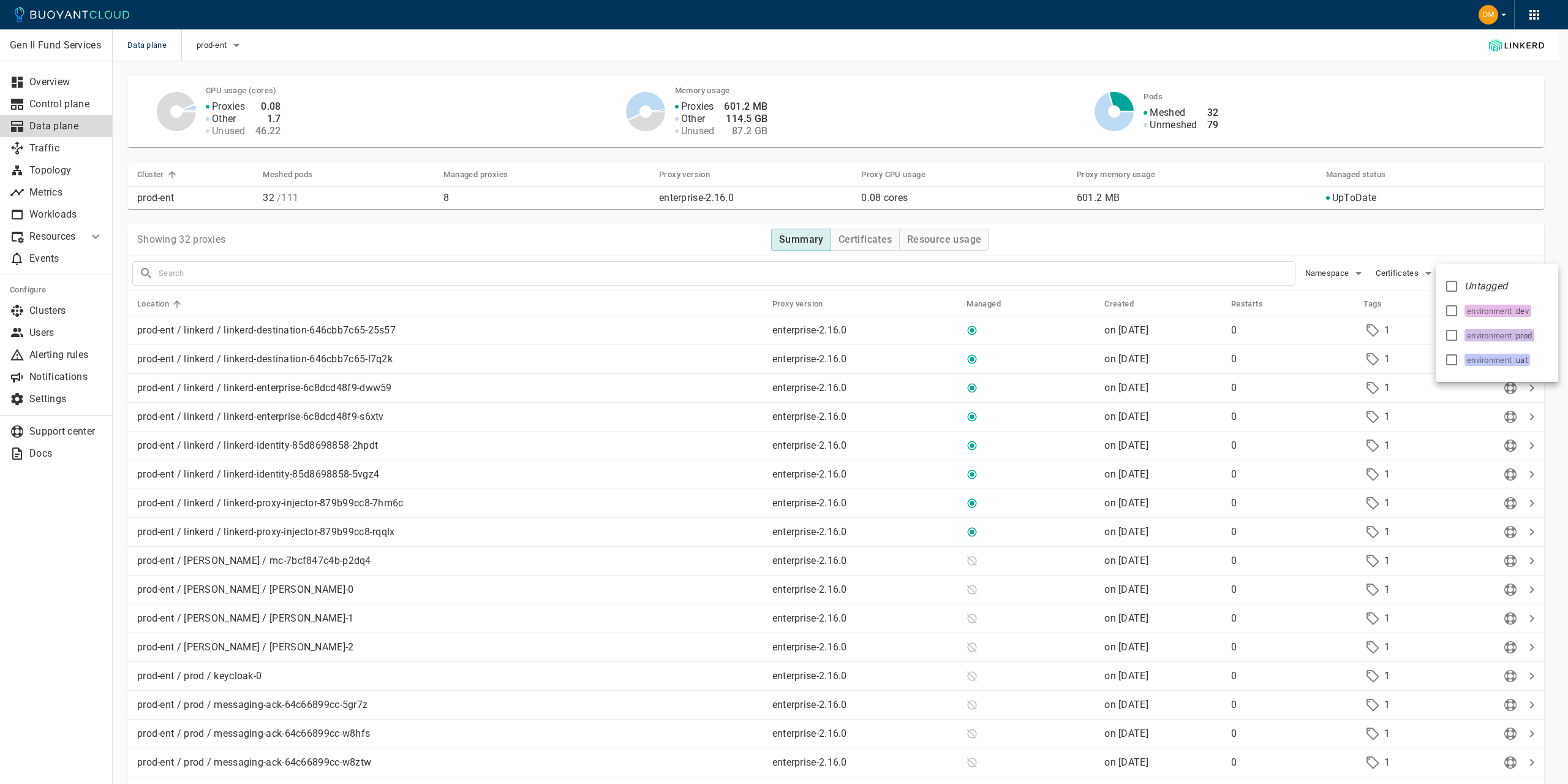
click at [1356, 237] on div at bounding box center [784, 392] width 1568 height 784
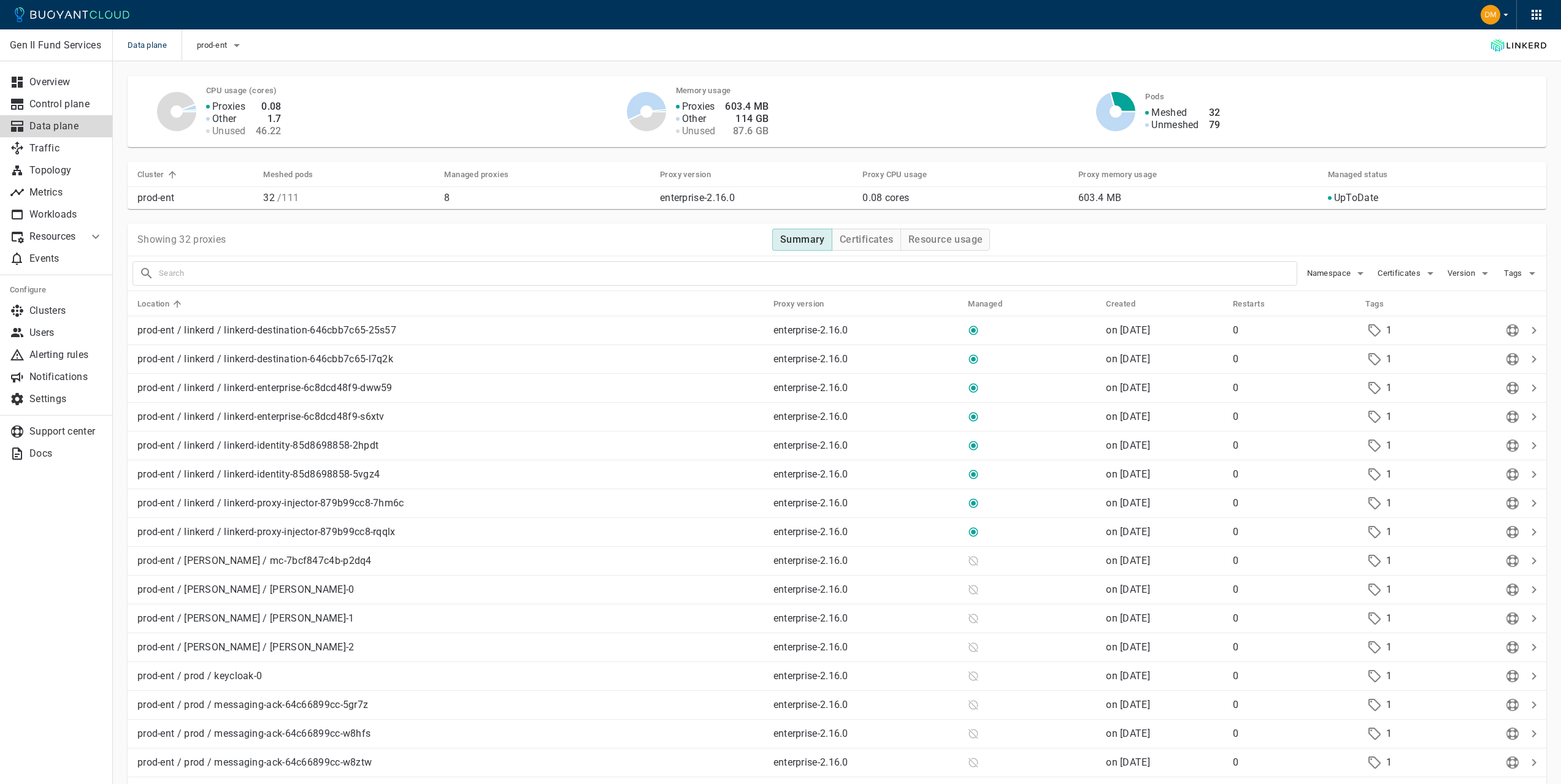
click at [1329, 196] on div at bounding box center [1330, 198] width 6 height 12
click at [29, 109] on div at bounding box center [19, 104] width 20 height 15
